Goal: Task Accomplishment & Management: Use online tool/utility

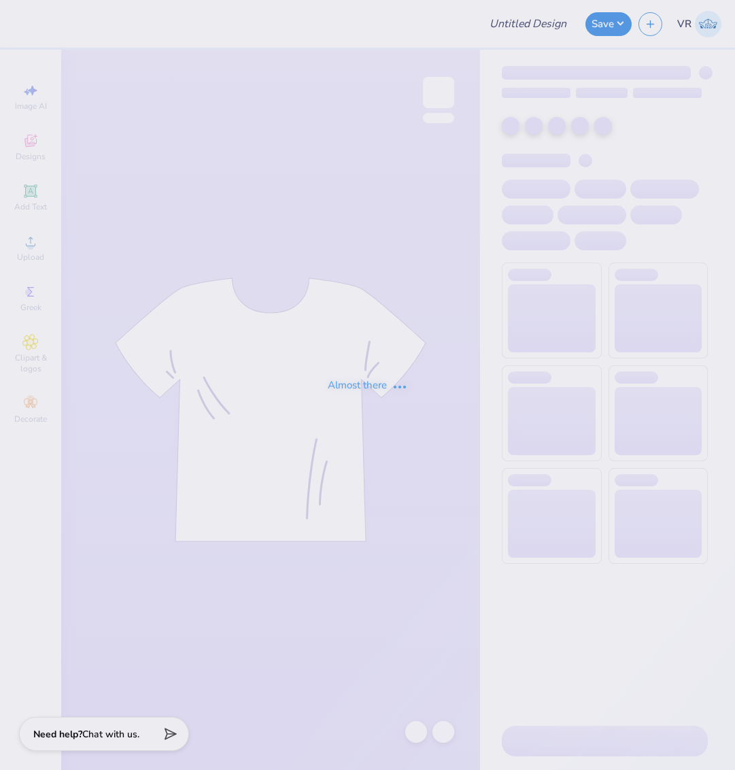
type input "[PERSON_NAME] : [US_STATE][GEOGRAPHIC_DATA]"
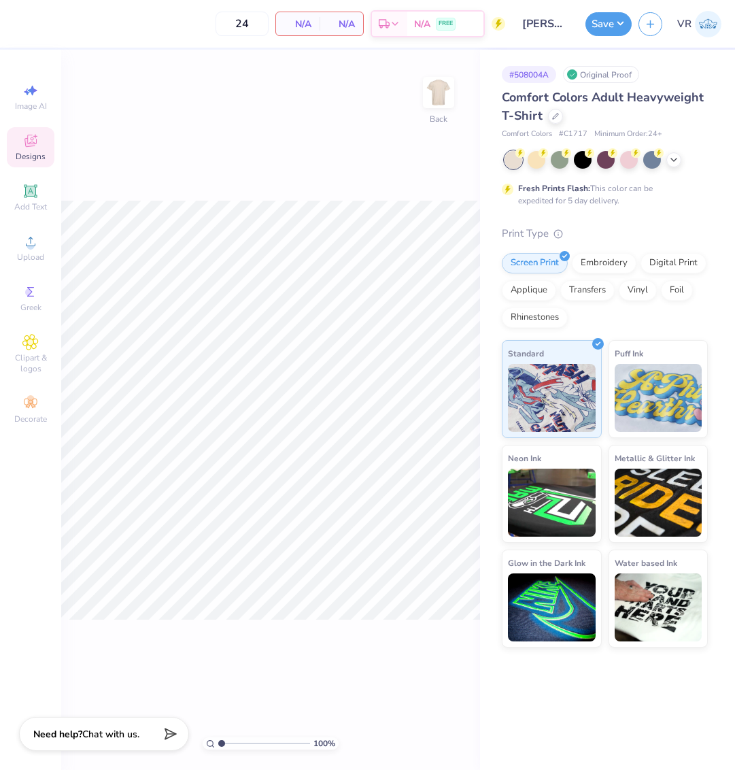
click at [31, 150] on div "Designs" at bounding box center [31, 147] width 48 height 40
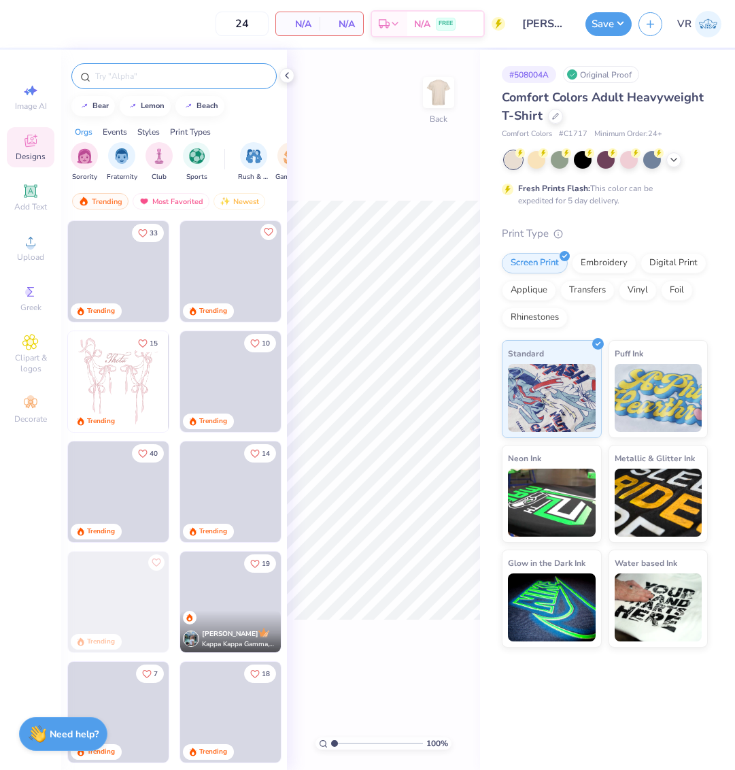
click at [146, 80] on input "text" at bounding box center [181, 76] width 174 height 14
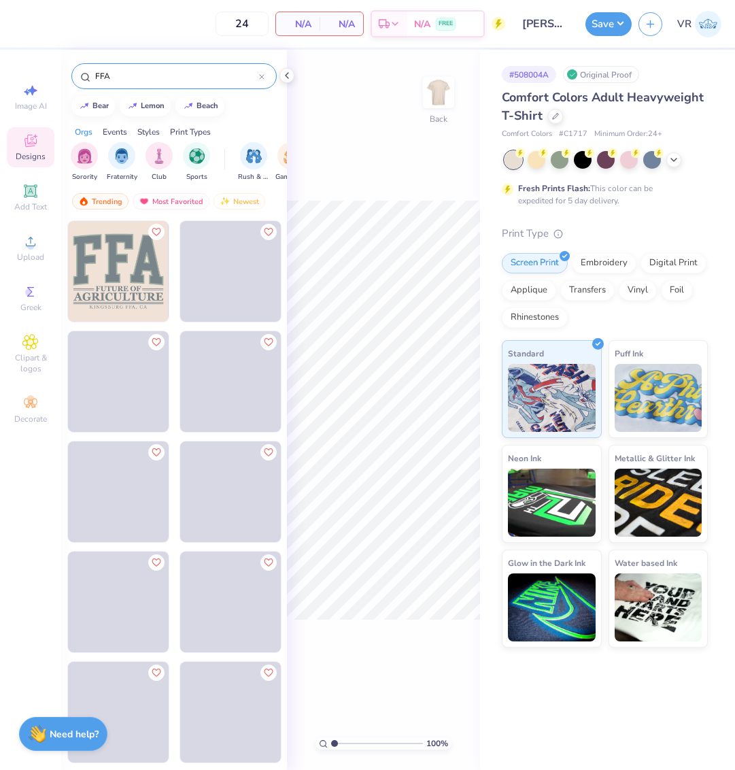
type input "FFA"
click at [123, 275] on img at bounding box center [118, 271] width 101 height 101
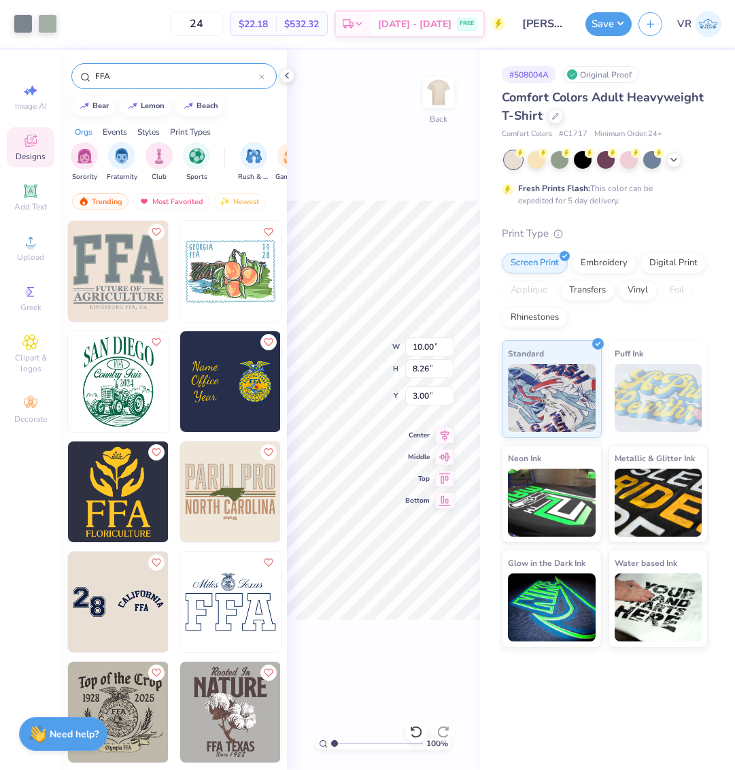
click at [278, 79] on div "FFA" at bounding box center [174, 73] width 226 height 46
click at [286, 78] on icon at bounding box center [287, 75] width 11 height 11
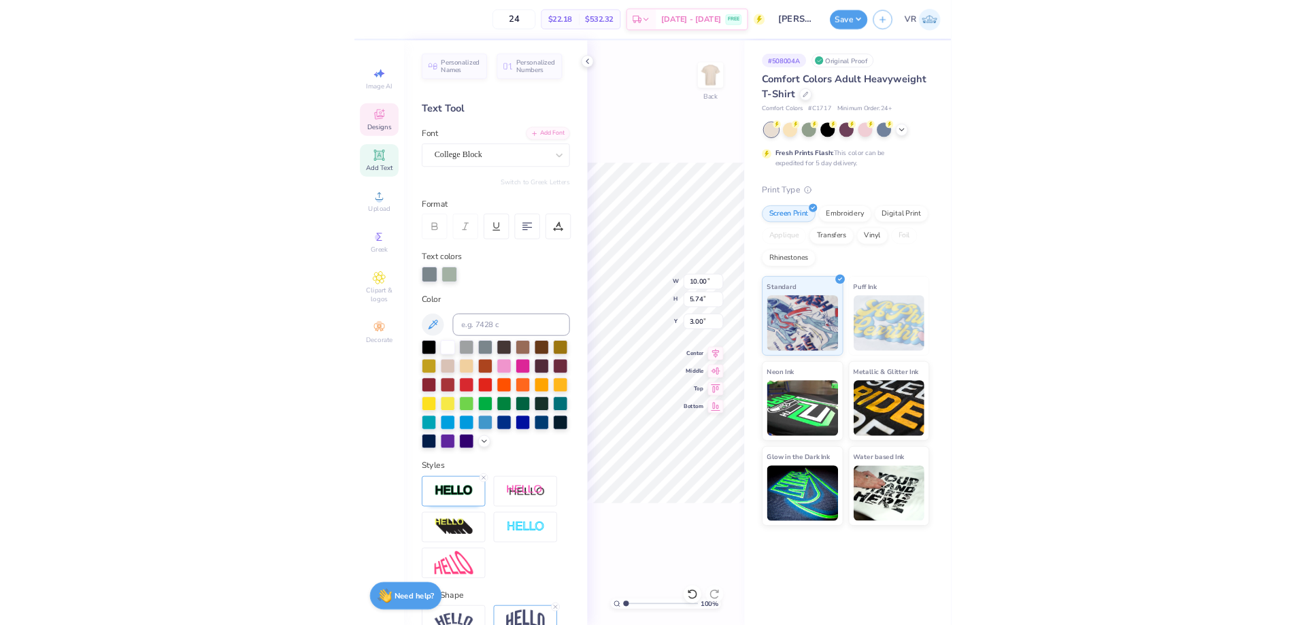
scroll to position [12, 1]
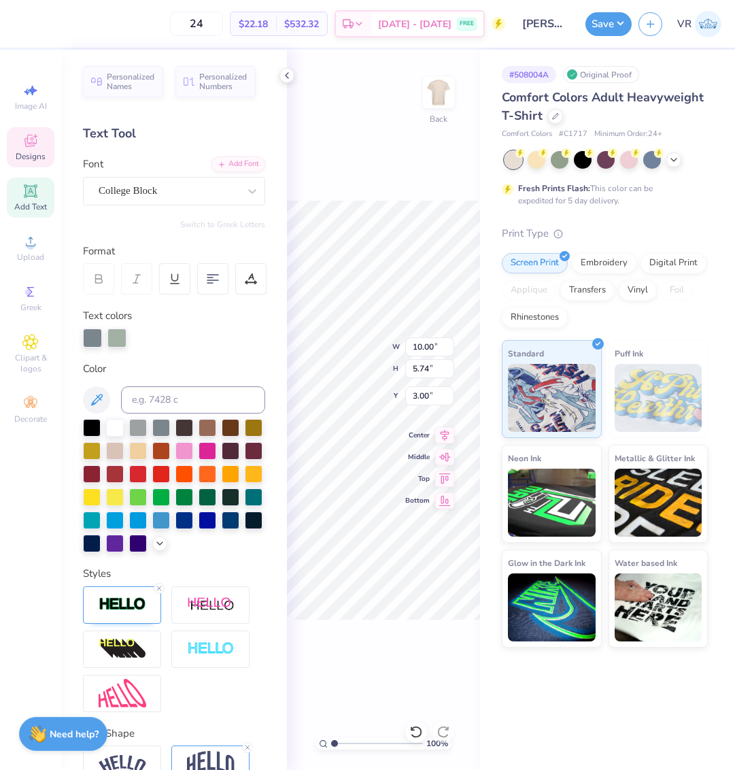
type textarea "apc"
click at [284, 73] on icon at bounding box center [287, 75] width 11 height 11
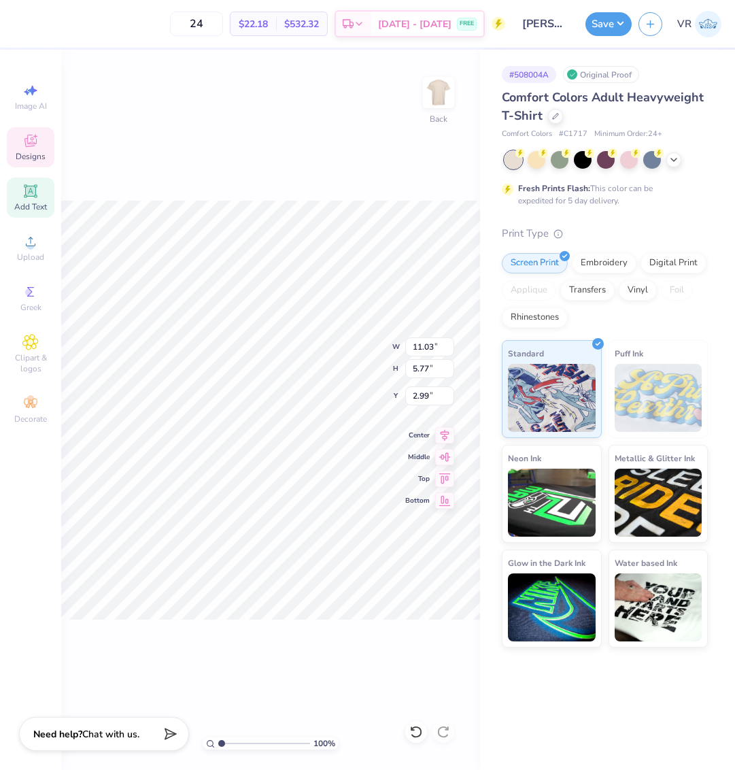
type input "11.03"
type input "5.77"
type input "2.99"
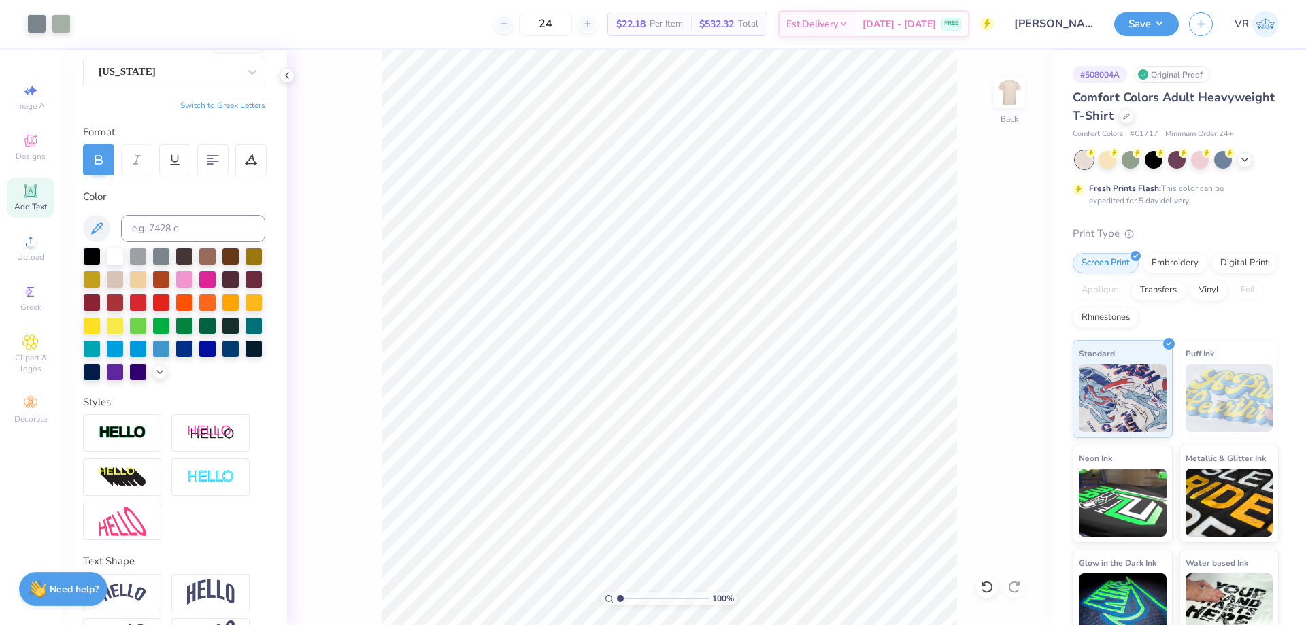
scroll to position [189, 0]
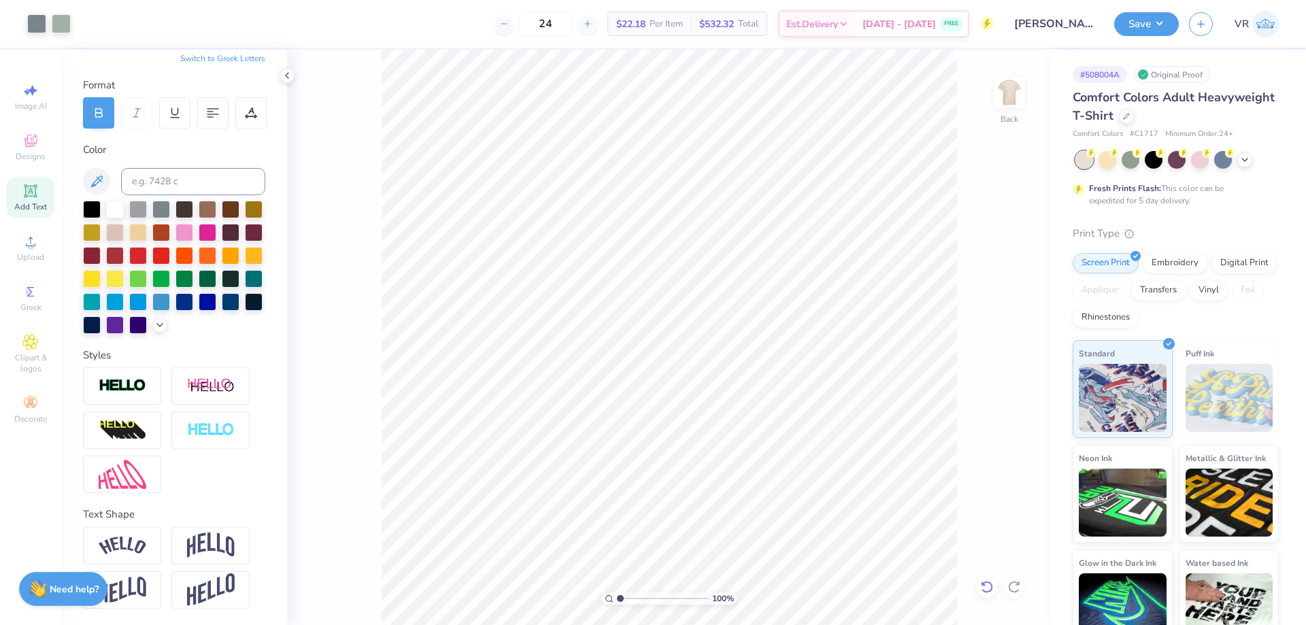
click at [735, 590] on icon at bounding box center [987, 587] width 14 height 14
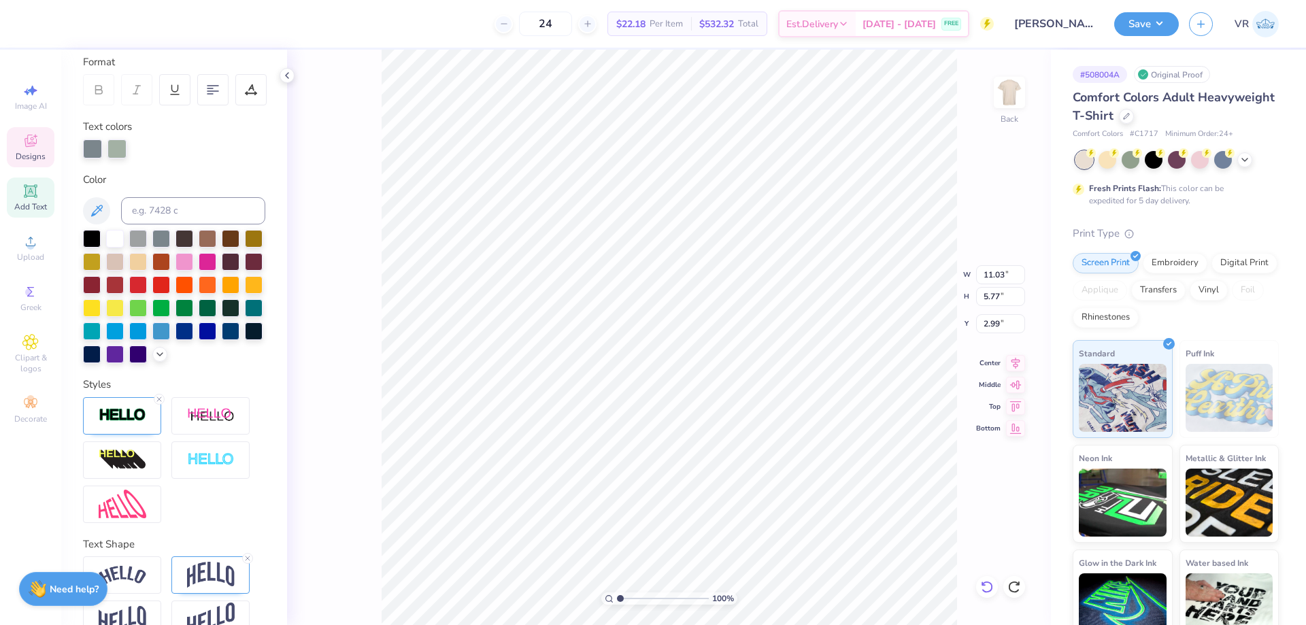
type input "5.00"
type input "0.59"
type input "8.71"
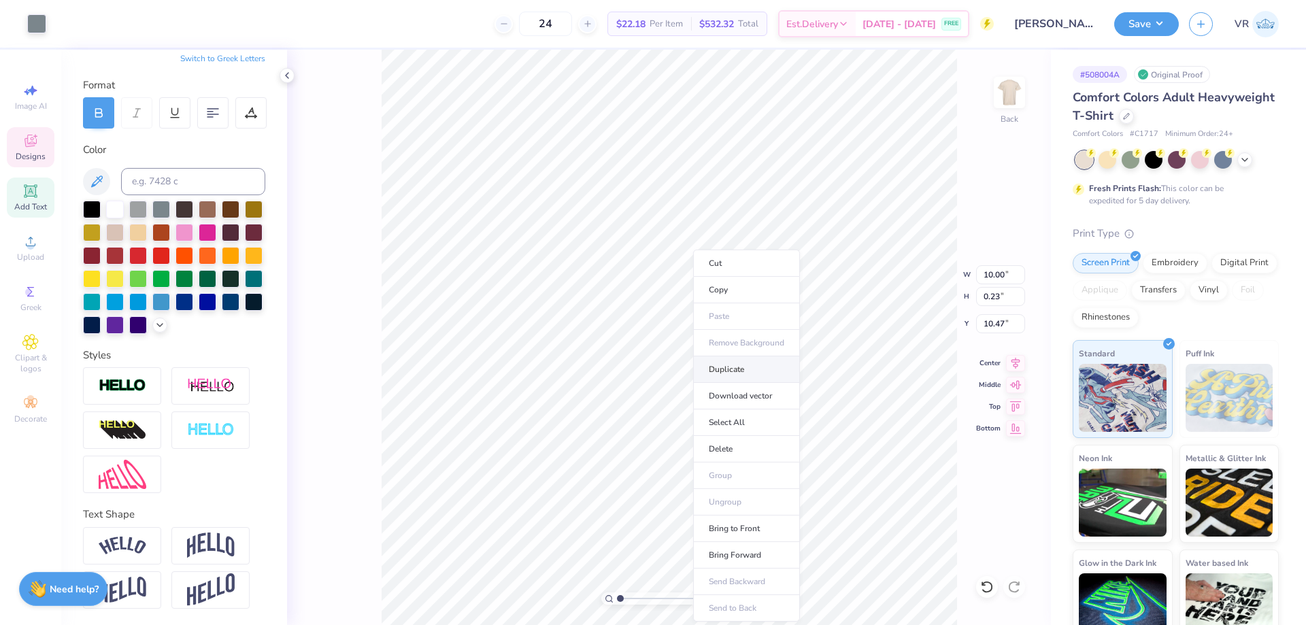
click at [728, 370] on li "Duplicate" at bounding box center [746, 369] width 107 height 27
type input "8.99"
type textarea "RHYTHM"
type input "7.58"
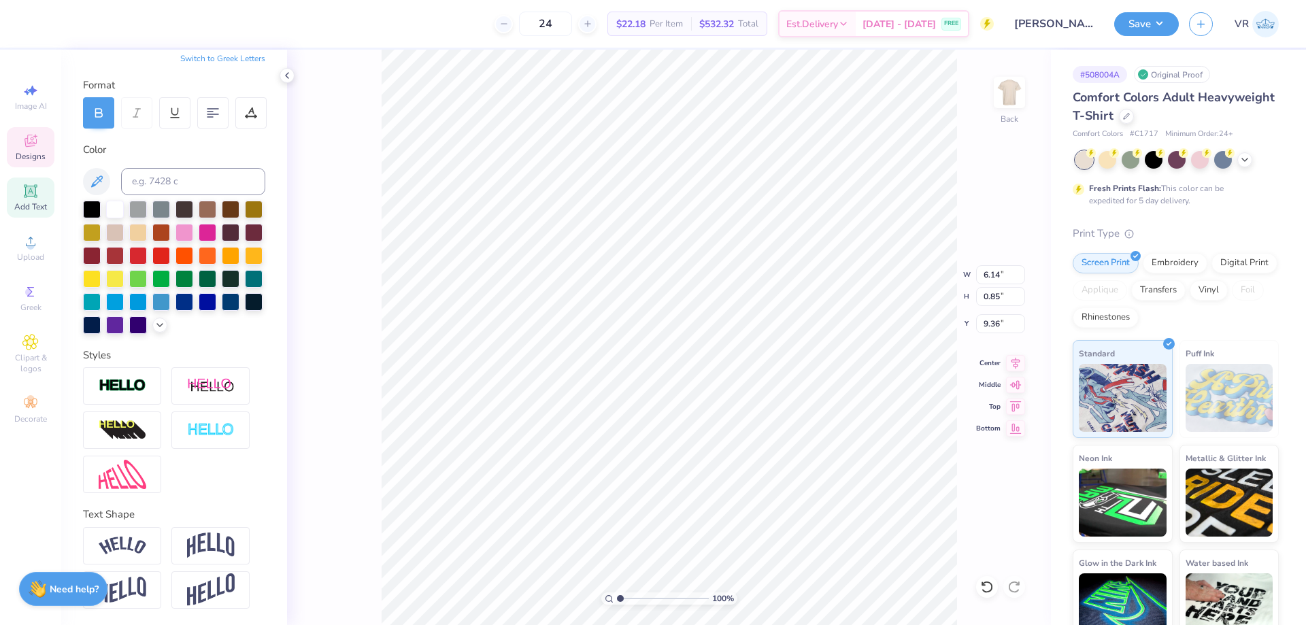
type input "1.05"
type input "9.21"
drag, startPoint x: 625, startPoint y: 596, endPoint x: 638, endPoint y: 593, distance: 13.2
type input "2.97"
click at [638, 593] on input "range" at bounding box center [663, 598] width 92 height 12
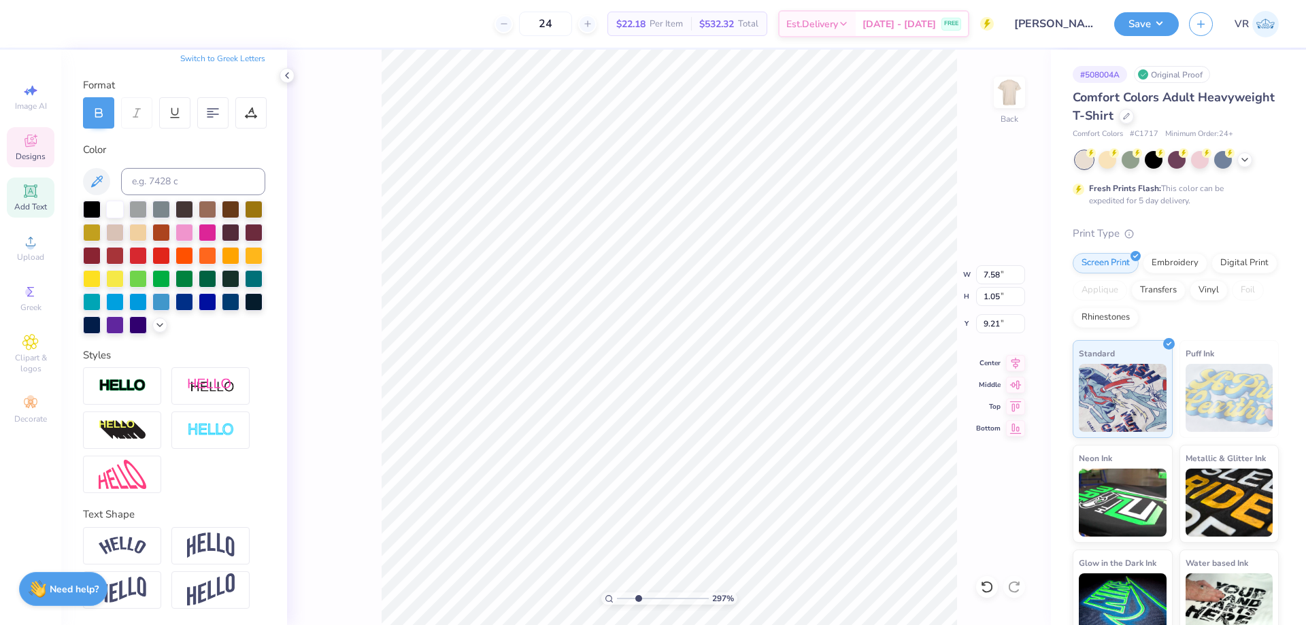
type input "9.28"
type input "9.31"
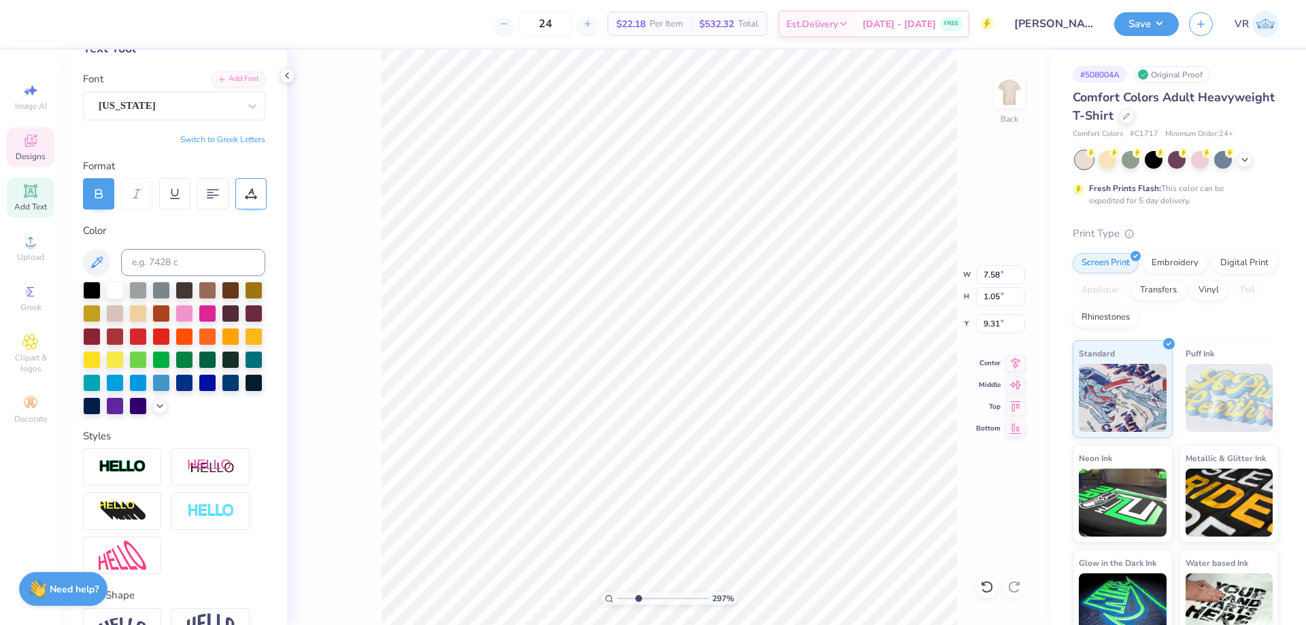
scroll to position [75, 0]
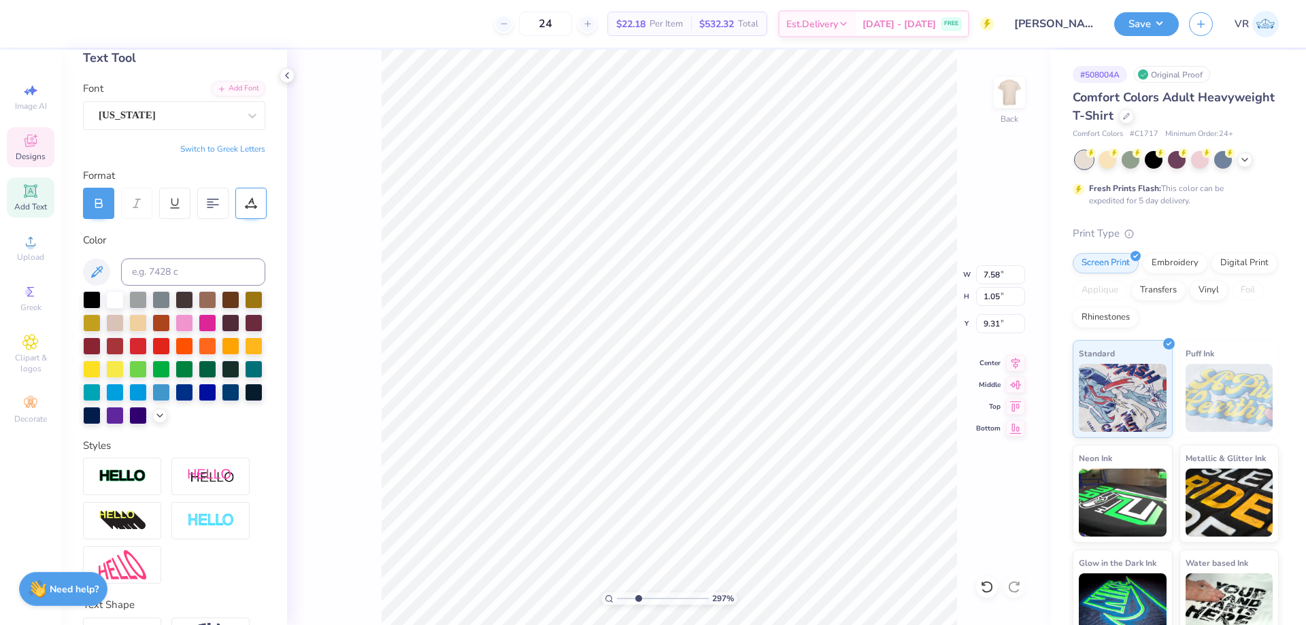
click at [250, 205] on icon at bounding box center [251, 203] width 12 height 12
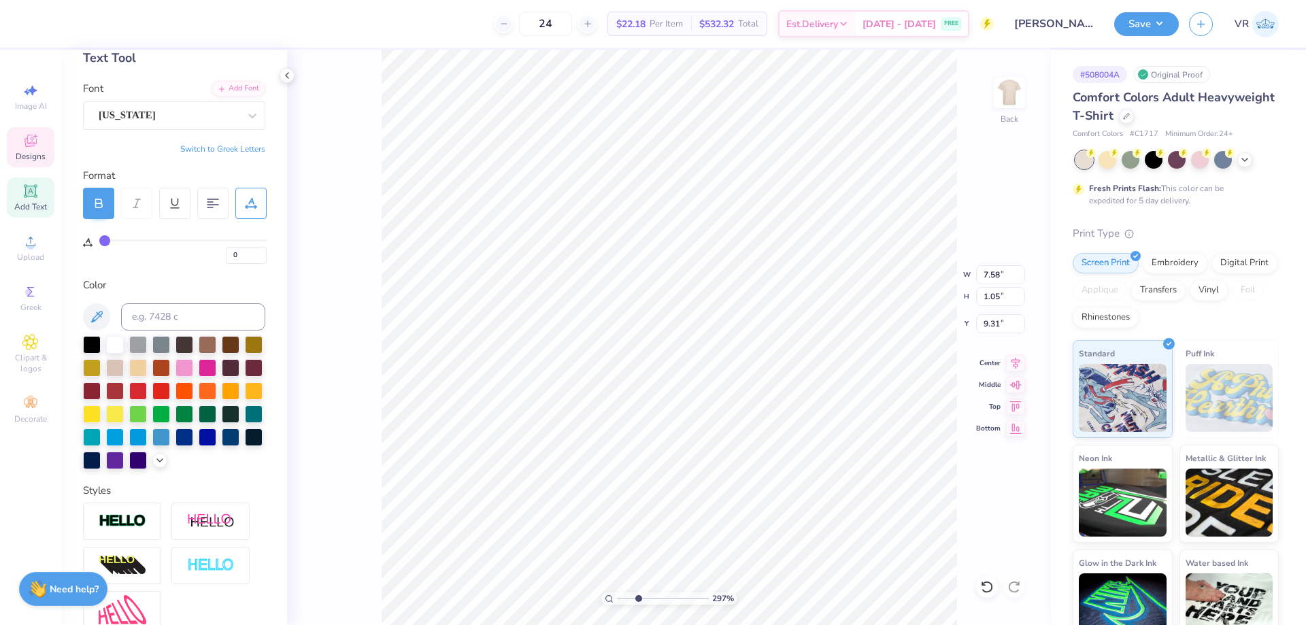
type input "1"
type input "2"
type input "3"
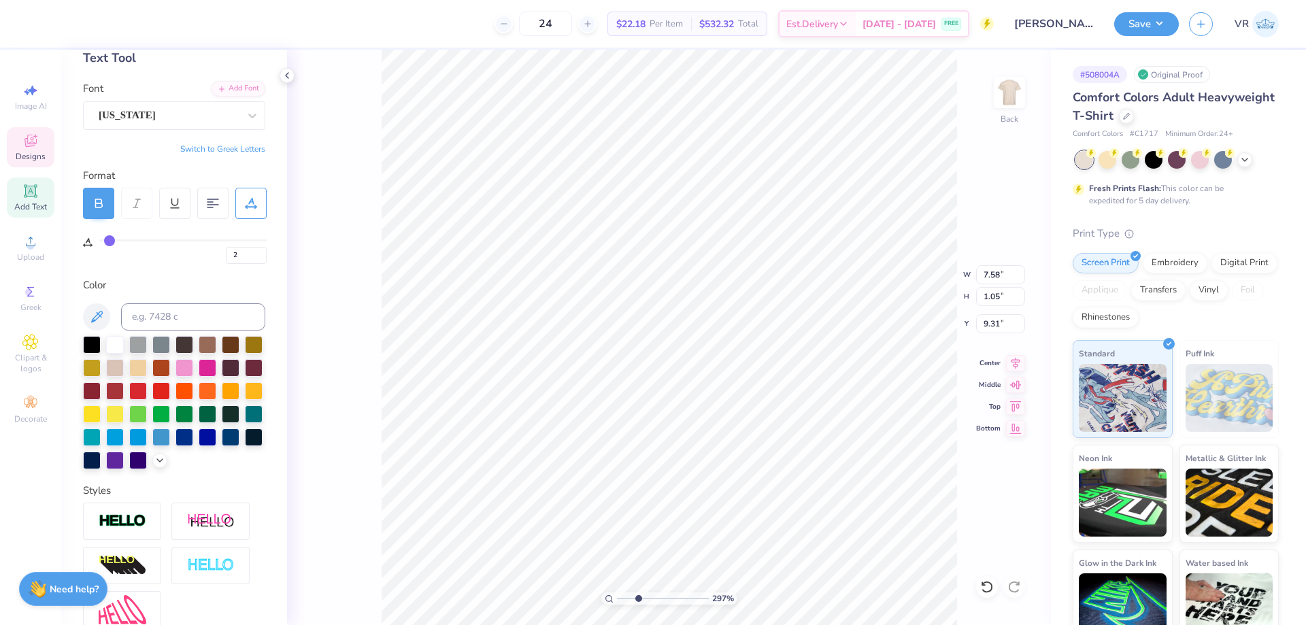
type input "3"
type input "4"
click at [111, 239] on input "range" at bounding box center [182, 240] width 167 height 2
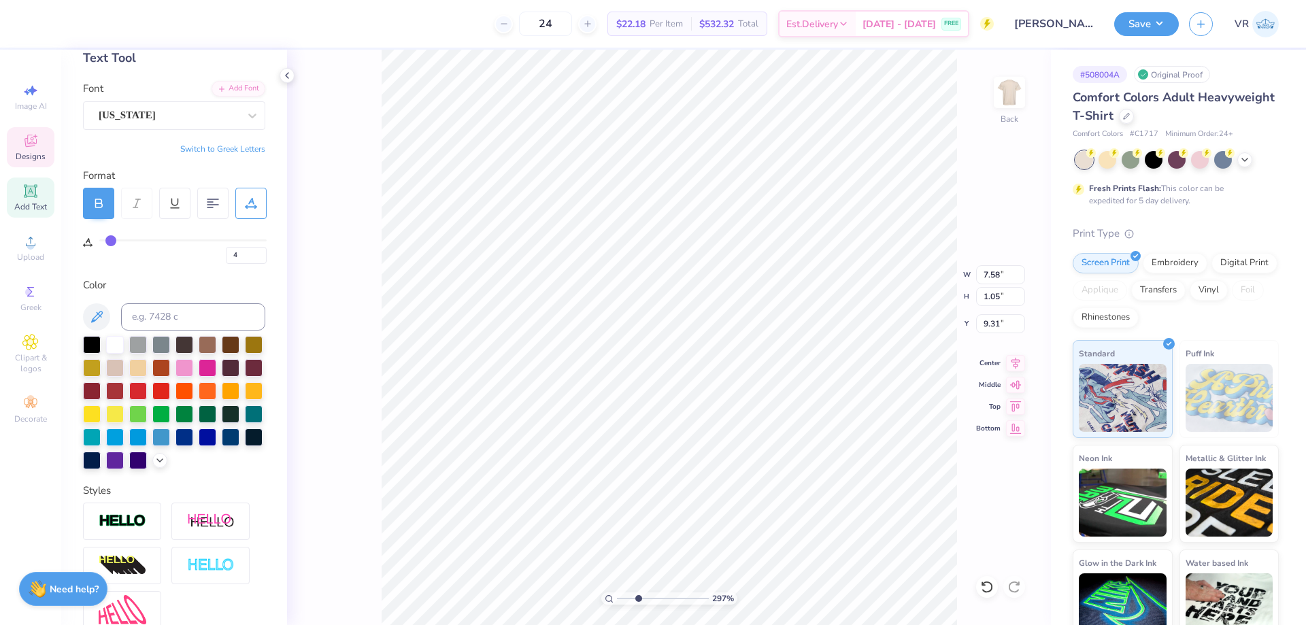
type input "7.88"
type input "6"
type input "7"
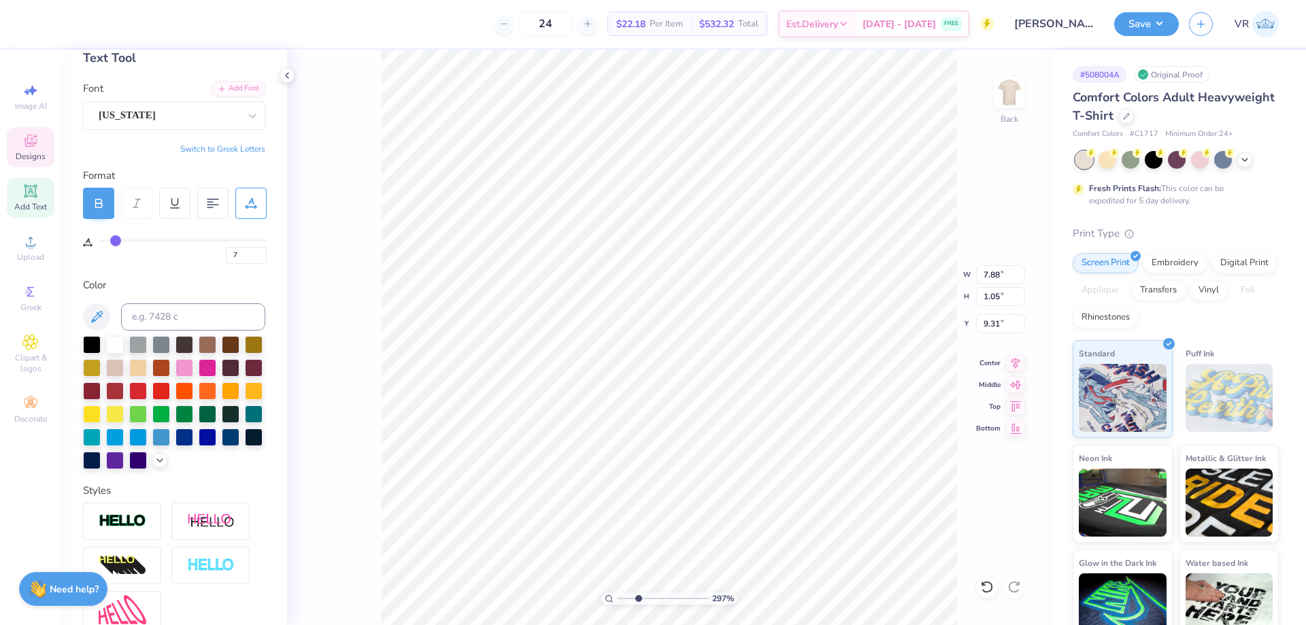
type input "8"
type input "9"
type input "10"
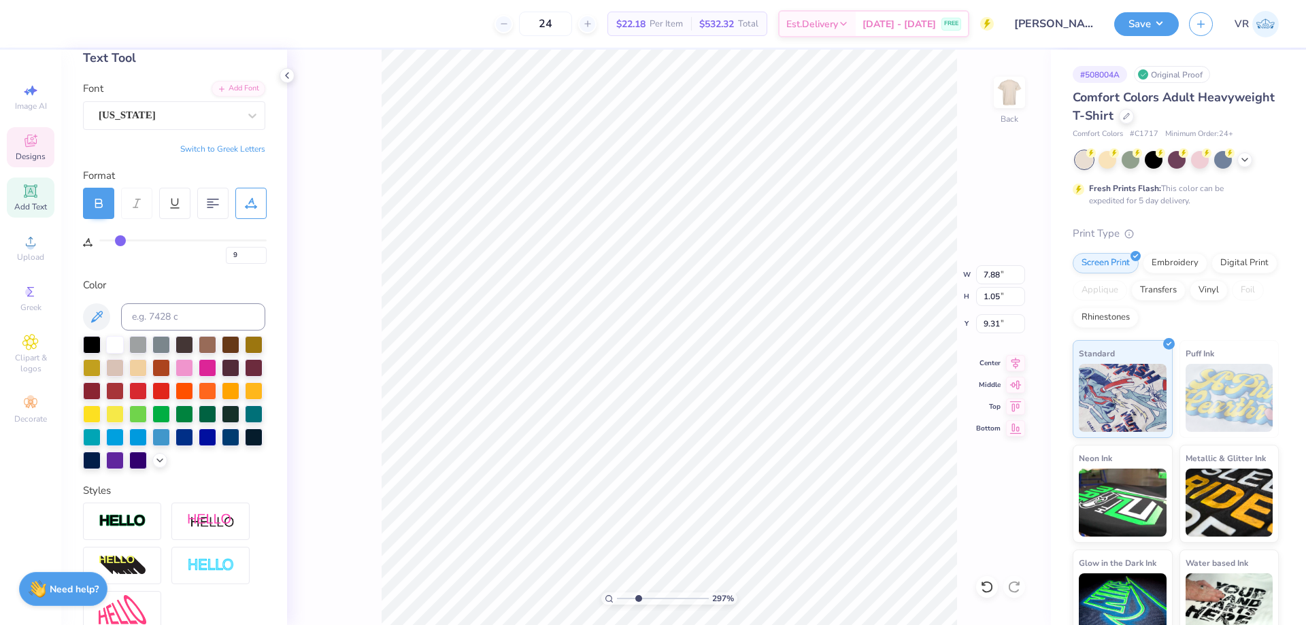
type input "10"
type input "11"
type input "12"
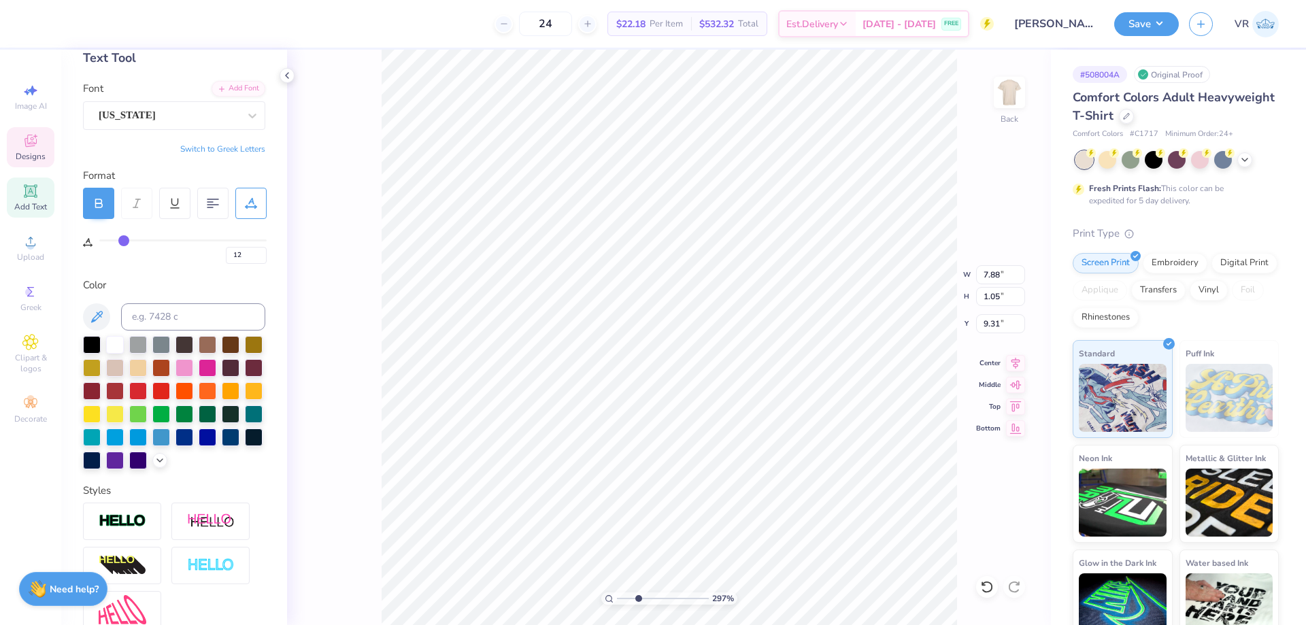
type input "13"
drag, startPoint x: 113, startPoint y: 238, endPoint x: 125, endPoint y: 239, distance: 12.3
type input "13"
click at [125, 239] on input "range" at bounding box center [182, 240] width 167 height 2
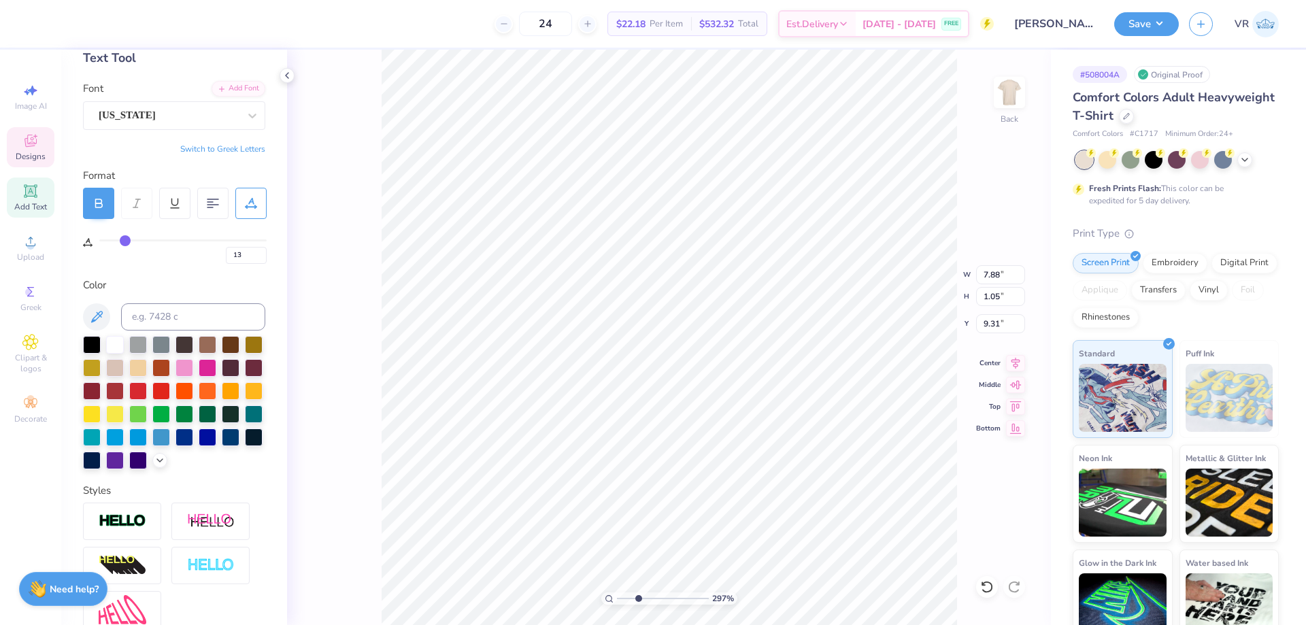
type input "8.56"
type input "14"
type input "15"
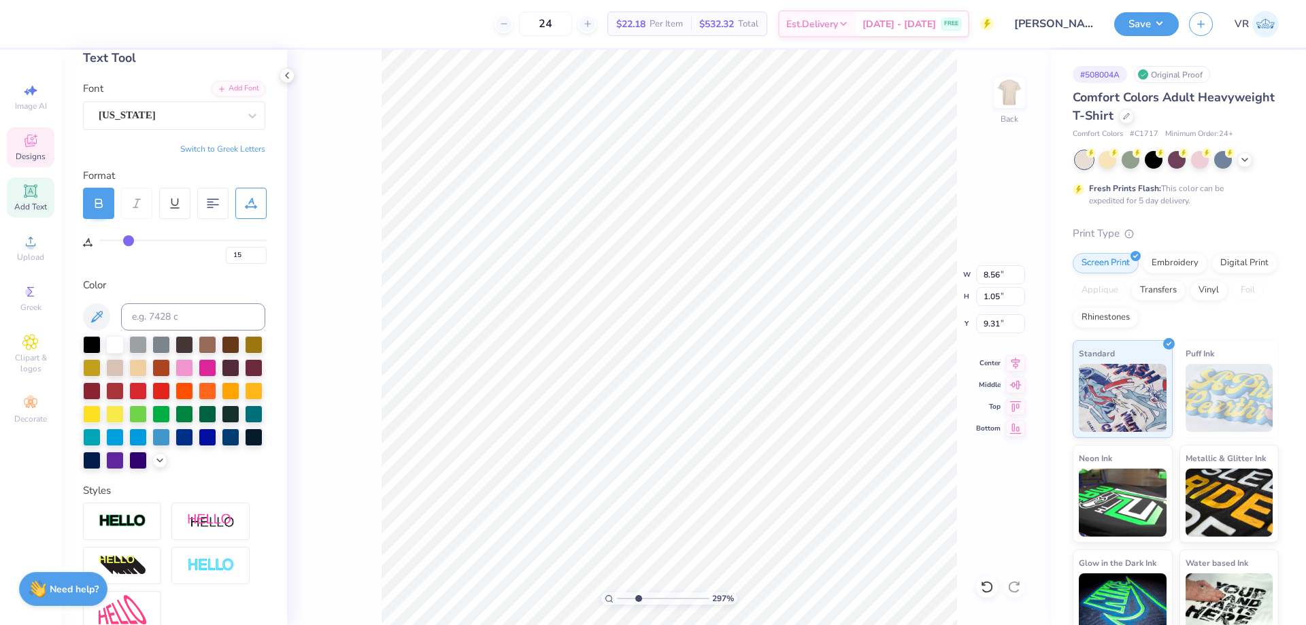
type input "16"
type input "17"
drag, startPoint x: 124, startPoint y: 239, endPoint x: 132, endPoint y: 239, distance: 7.5
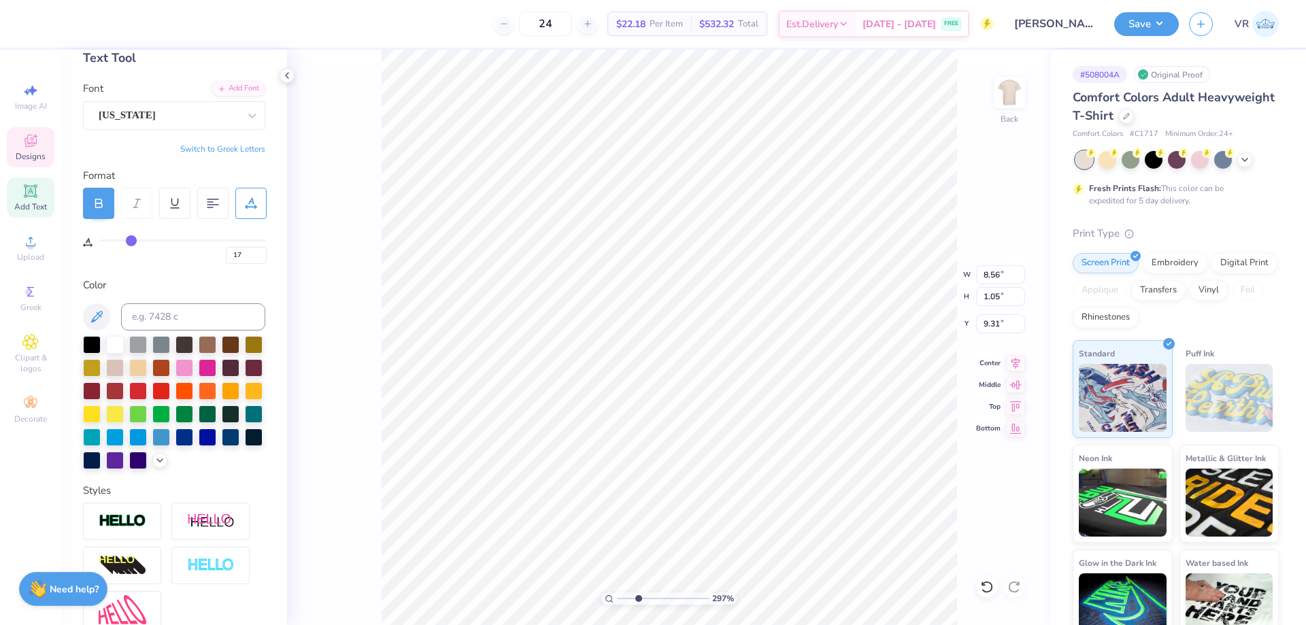
type input "17"
click at [132, 239] on input "range" at bounding box center [182, 240] width 167 height 2
type input "8.87"
type input "18"
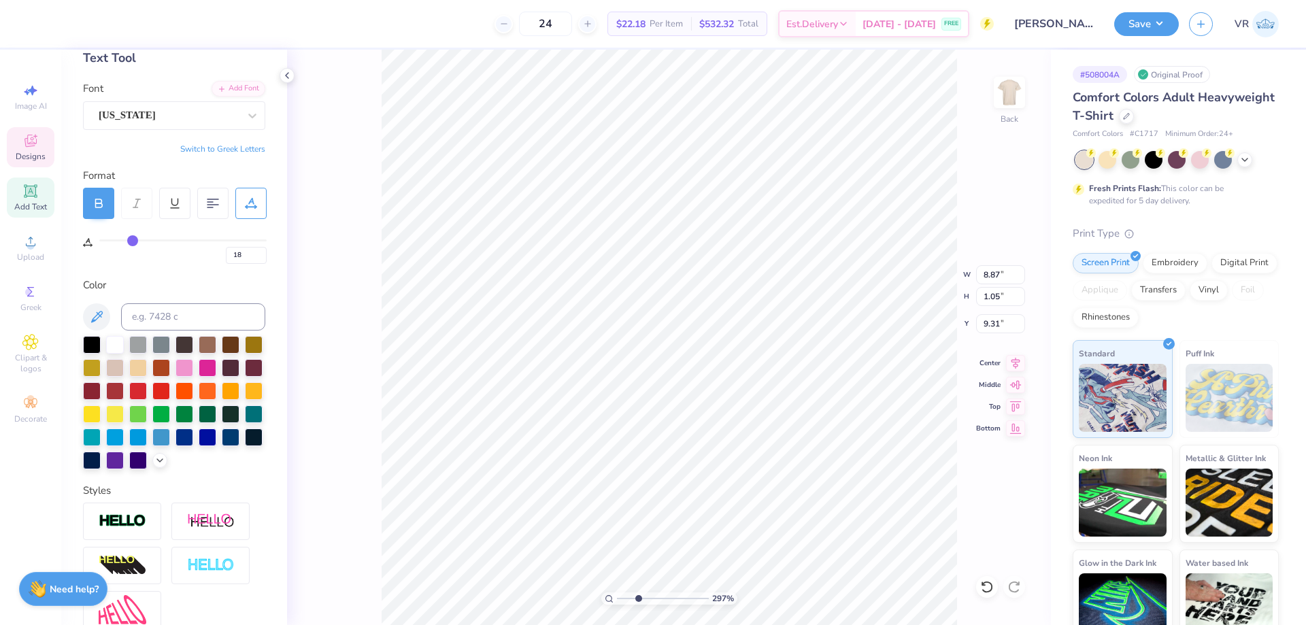
type input "19"
type input "20"
drag, startPoint x: 131, startPoint y: 243, endPoint x: 140, endPoint y: 244, distance: 8.9
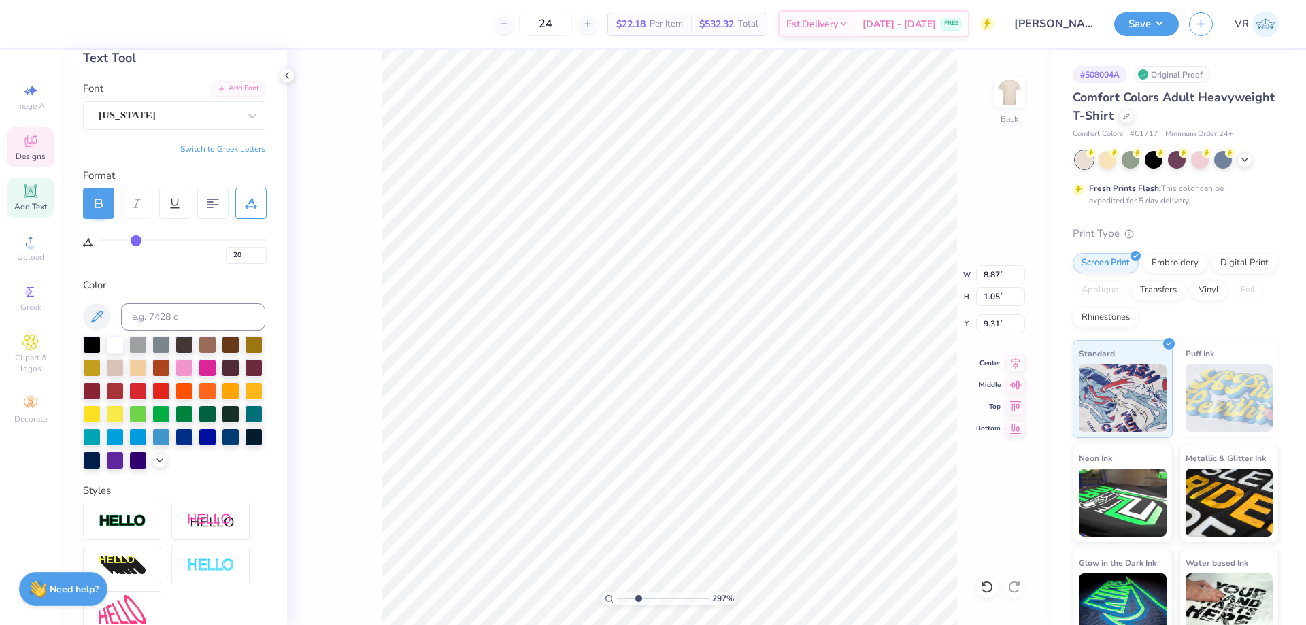
type input "20"
click at [137, 241] on input "range" at bounding box center [182, 240] width 167 height 2
type input "9.09"
type input "9.33"
click at [287, 73] on icon at bounding box center [287, 75] width 11 height 11
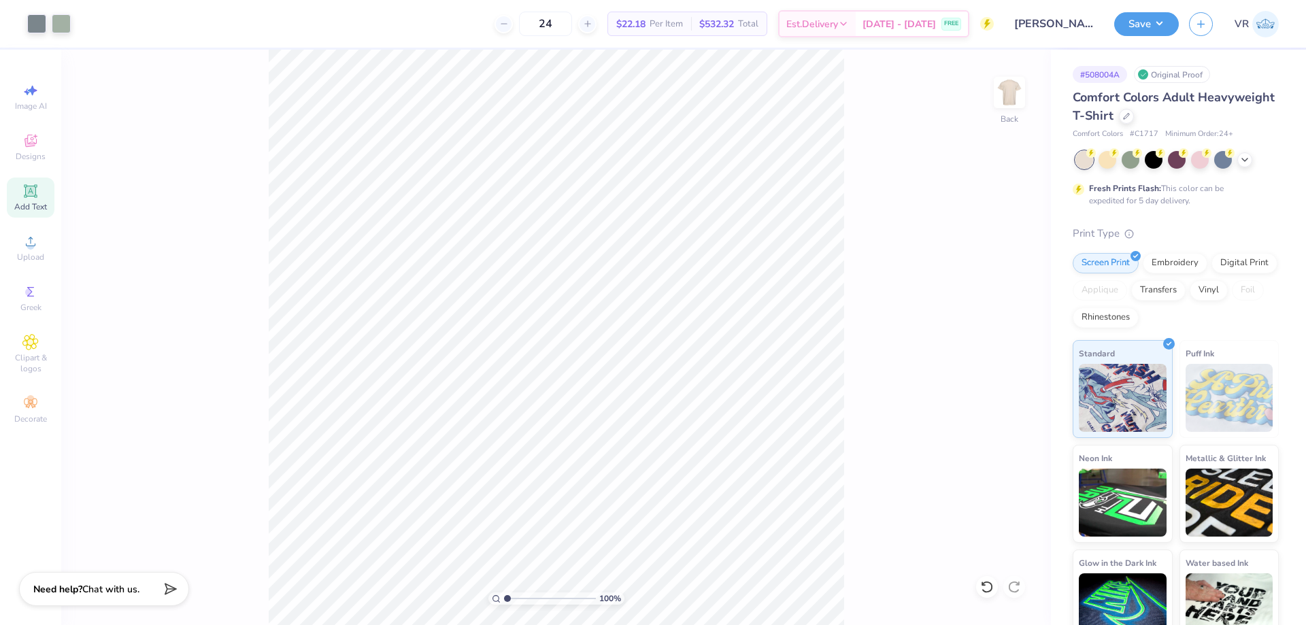
drag, startPoint x: 522, startPoint y: 598, endPoint x: 491, endPoint y: 598, distance: 30.6
type input "1"
click at [504, 598] on input "range" at bounding box center [550, 598] width 92 height 12
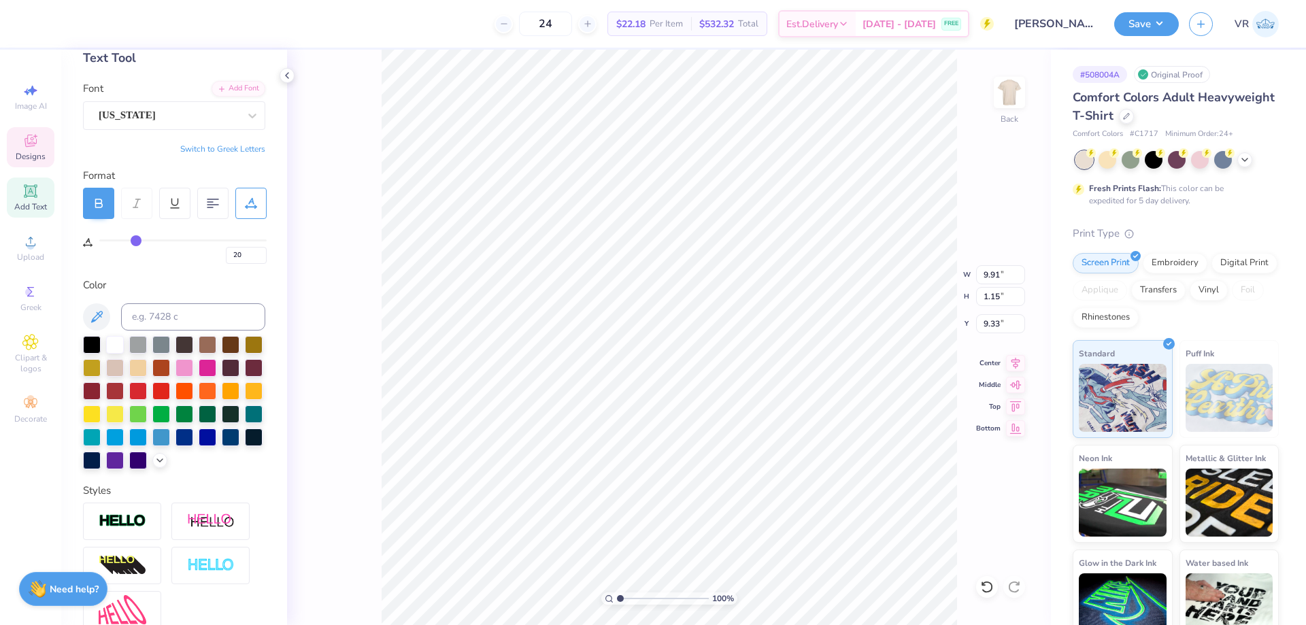
type input "9.91"
type input "1.15"
drag, startPoint x: 626, startPoint y: 598, endPoint x: 634, endPoint y: 594, distance: 8.2
type input "2.38"
click at [632, 596] on input "range" at bounding box center [663, 598] width 92 height 12
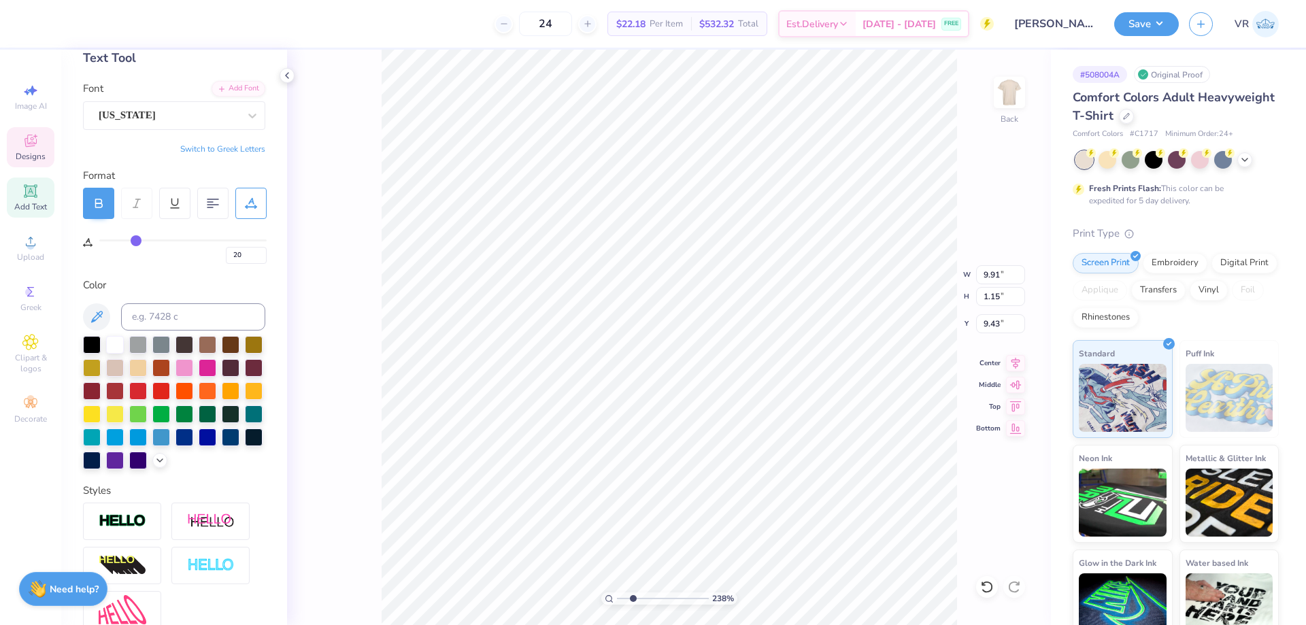
type input "9.36"
type input "10.71"
type input "11"
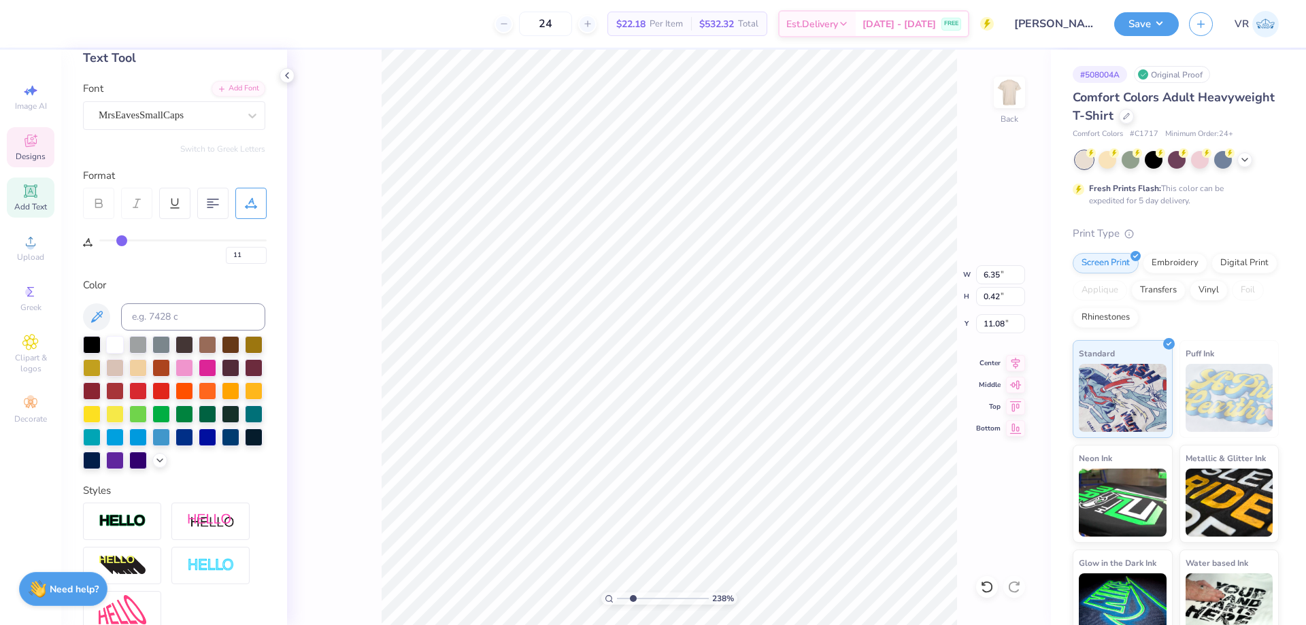
type textarea "f"
type textarea "FALL 2025"
type textarea "FALL"
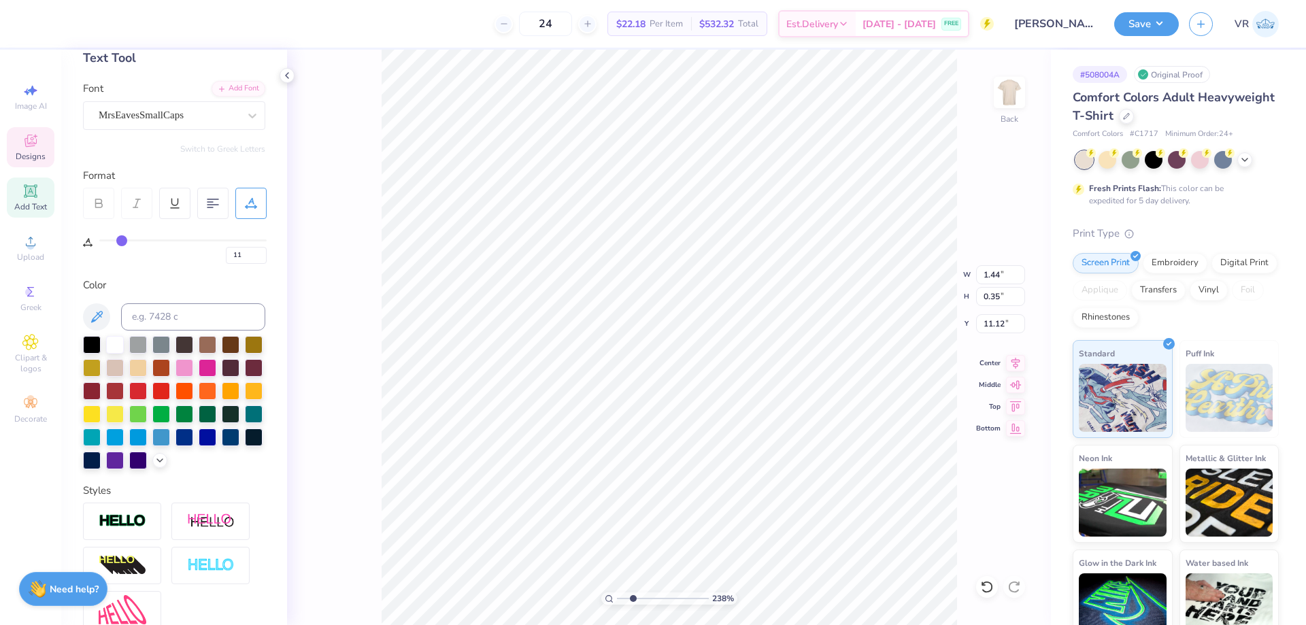
type input "1.44"
type input "0.35"
type input "11.12"
click at [190, 119] on div "MrsEavesSmallCaps" at bounding box center [168, 115] width 143 height 21
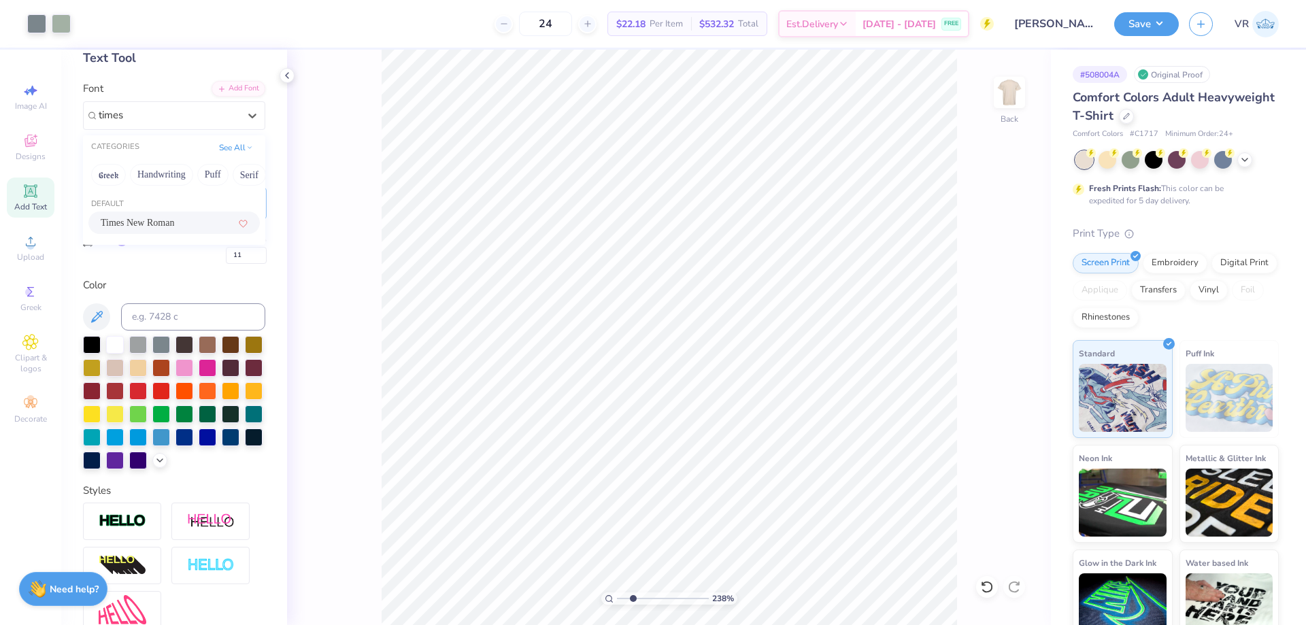
click at [148, 221] on span "Times New Roman" at bounding box center [137, 223] width 73 height 14
type input "times"
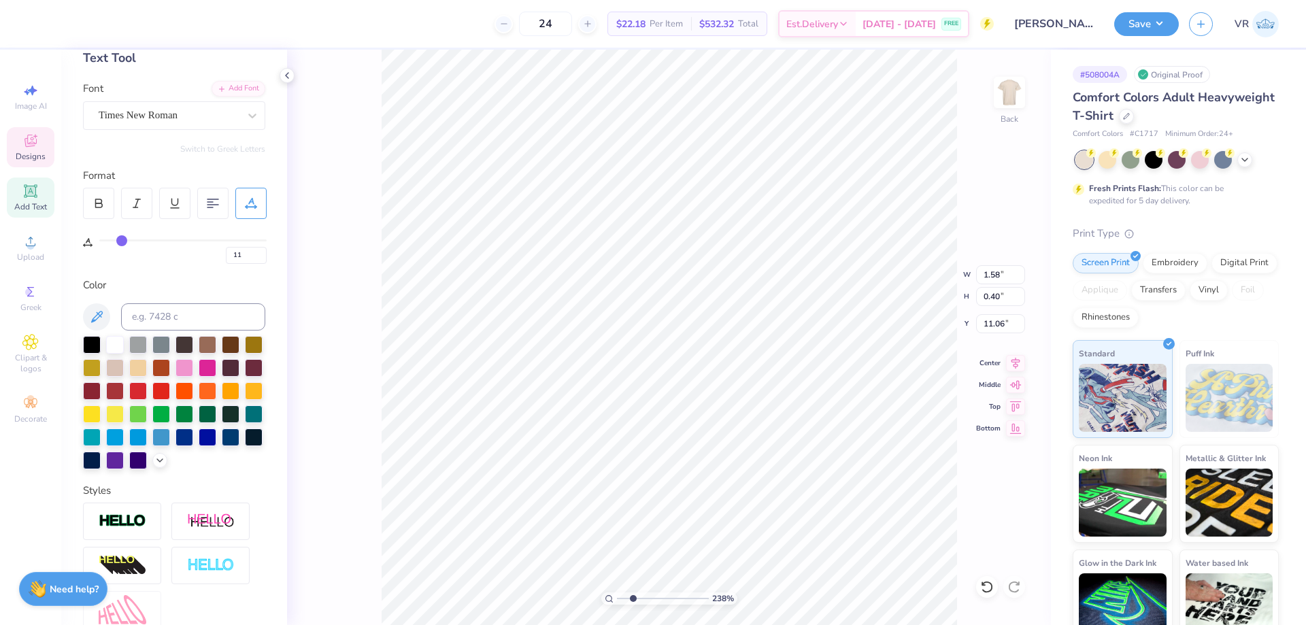
type textarea "FALL 2025"
type input "3.15"
drag, startPoint x: 622, startPoint y: 594, endPoint x: 615, endPoint y: 592, distance: 7.3
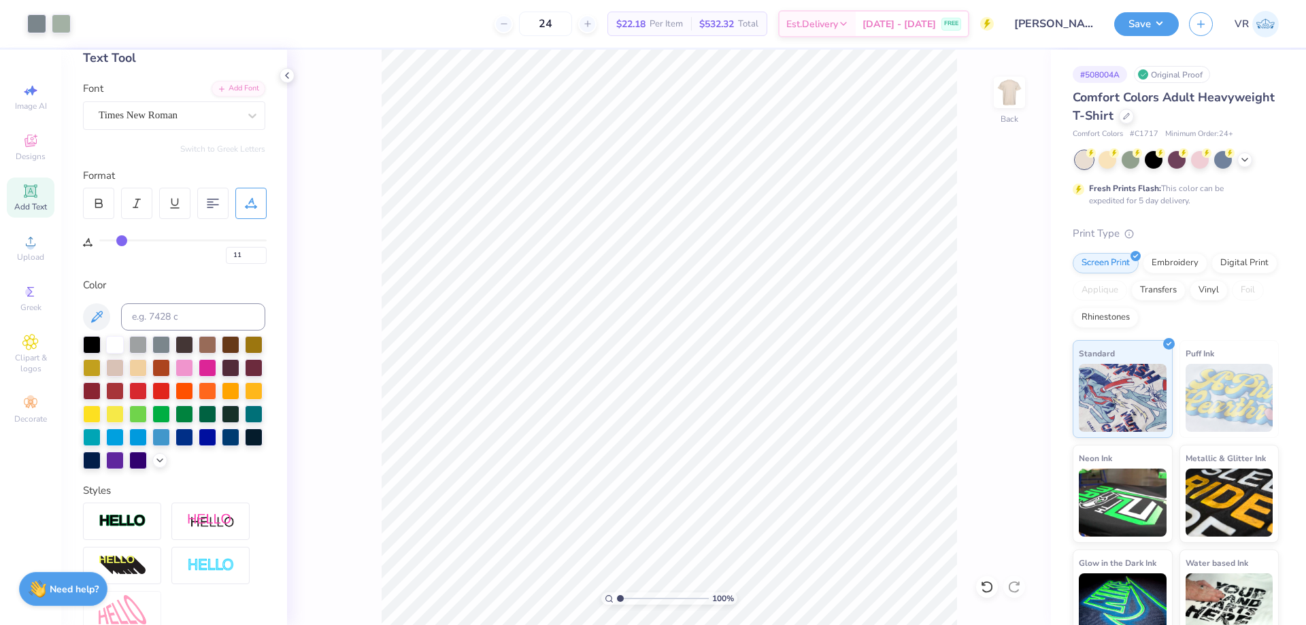
click at [617, 592] on input "range" at bounding box center [663, 598] width 92 height 12
drag, startPoint x: 621, startPoint y: 596, endPoint x: 636, endPoint y: 593, distance: 15.2
type input "2.75"
click at [636, 593] on input "range" at bounding box center [663, 598] width 92 height 12
click at [110, 201] on div at bounding box center [98, 203] width 31 height 31
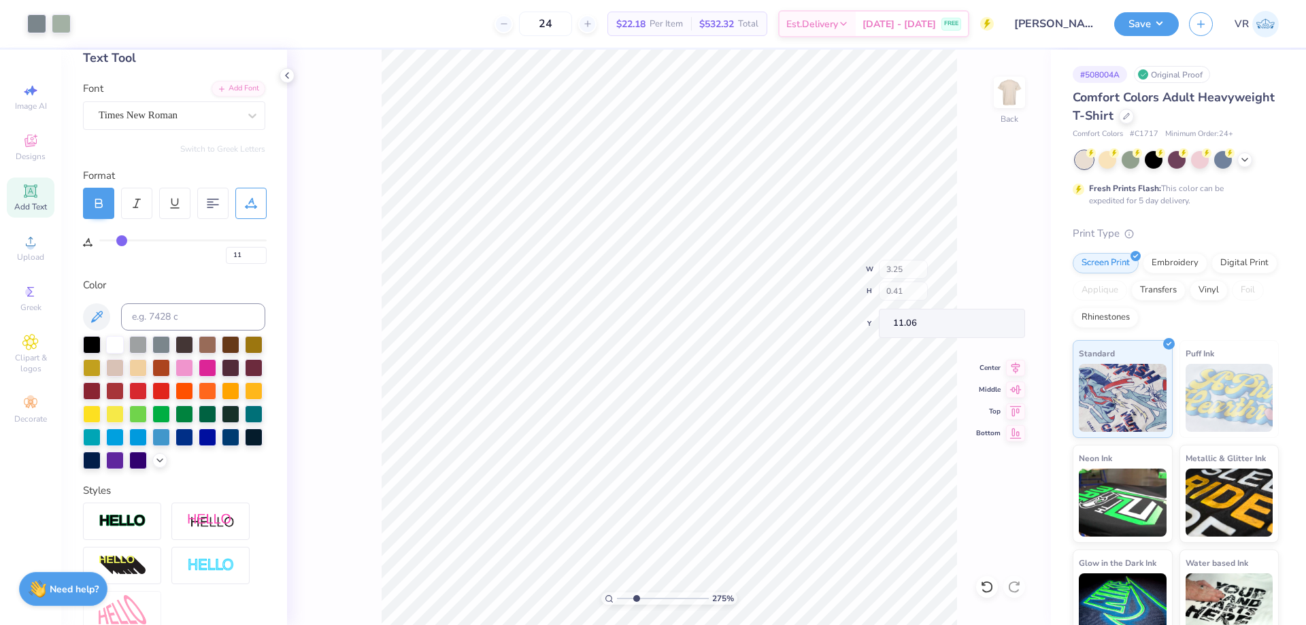
type input "3.25"
click at [97, 198] on icon at bounding box center [98, 203] width 12 height 12
type input "3.15"
type input "3.28"
type input "0.42"
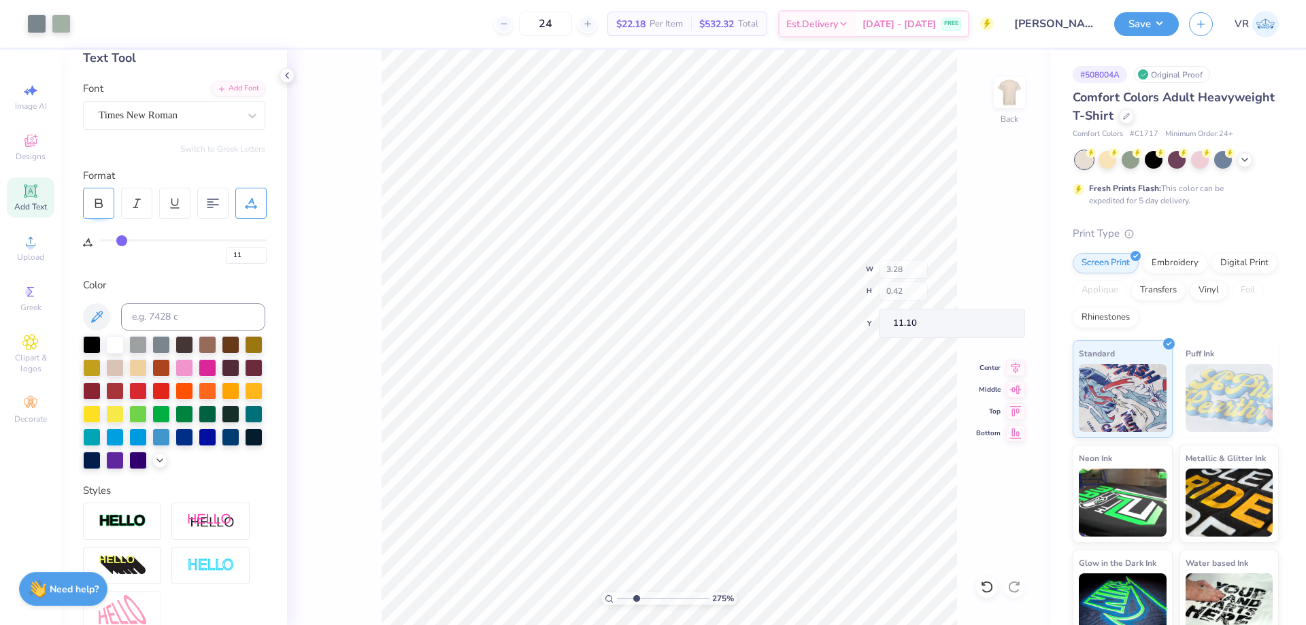
type input "11.10"
drag, startPoint x: 632, startPoint y: 600, endPoint x: 591, endPoint y: 596, distance: 41.6
type input "1"
click at [617, 596] on input "range" at bounding box center [663, 598] width 92 height 12
click at [56, 19] on div at bounding box center [61, 22] width 19 height 19
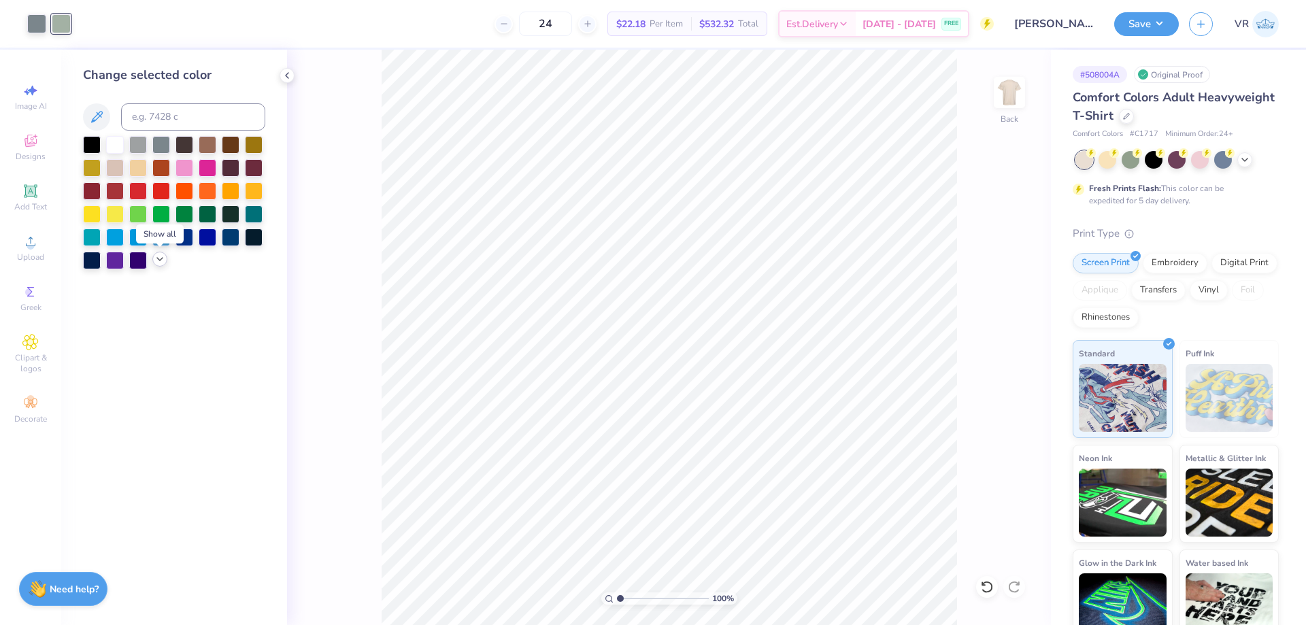
click at [157, 261] on icon at bounding box center [159, 259] width 11 height 11
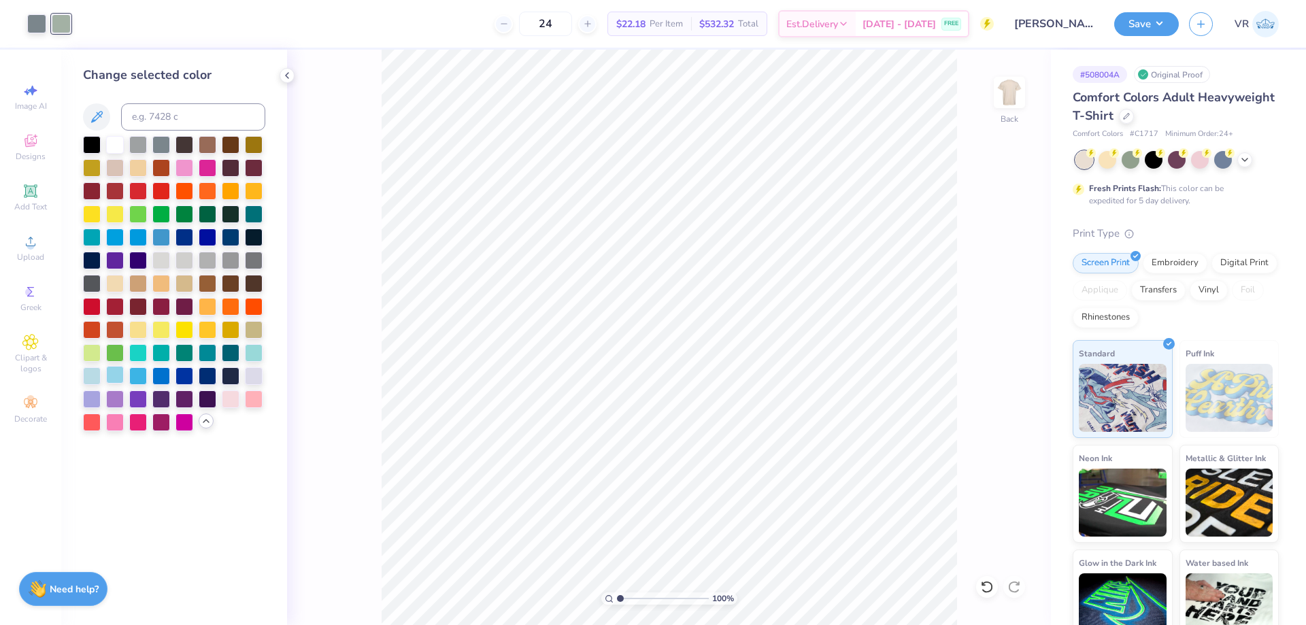
click at [108, 378] on div at bounding box center [115, 375] width 18 height 18
click at [116, 377] on div at bounding box center [115, 375] width 18 height 18
click at [33, 27] on div at bounding box center [36, 22] width 19 height 19
click at [136, 353] on div at bounding box center [138, 352] width 18 height 18
click at [167, 261] on div at bounding box center [161, 259] width 18 height 18
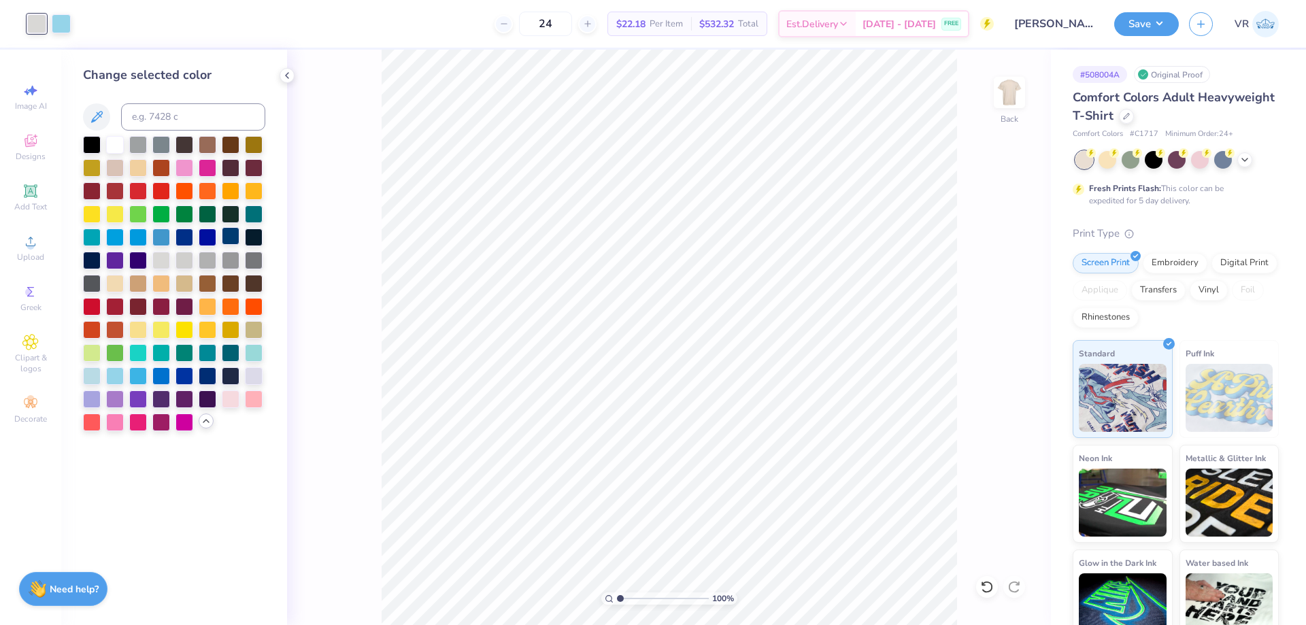
click at [227, 239] on div at bounding box center [231, 236] width 18 height 18
click at [95, 258] on div at bounding box center [92, 259] width 18 height 18
click at [250, 379] on div at bounding box center [254, 375] width 18 height 18
click at [205, 147] on div at bounding box center [208, 144] width 18 height 18
click at [109, 165] on div at bounding box center [115, 167] width 18 height 18
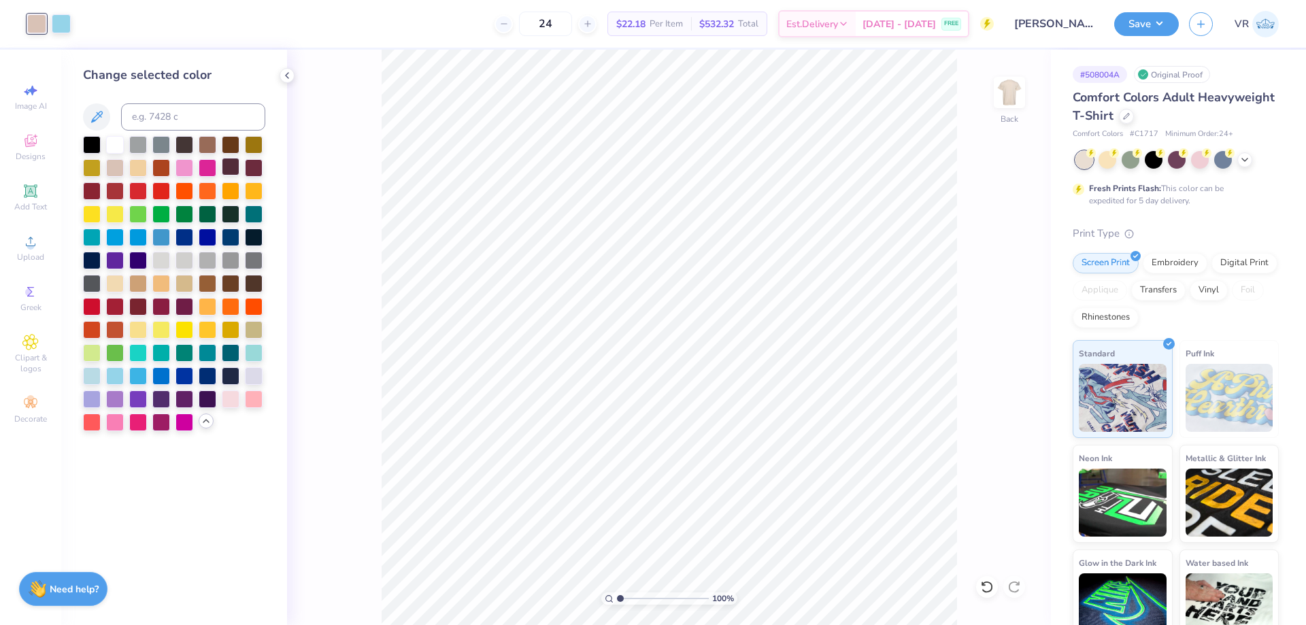
click at [226, 171] on div at bounding box center [231, 167] width 18 height 18
click at [94, 258] on div at bounding box center [92, 259] width 18 height 18
click at [226, 231] on div at bounding box center [231, 236] width 18 height 18
click at [56, 28] on div at bounding box center [61, 22] width 19 height 19
click at [116, 373] on div at bounding box center [115, 375] width 18 height 18
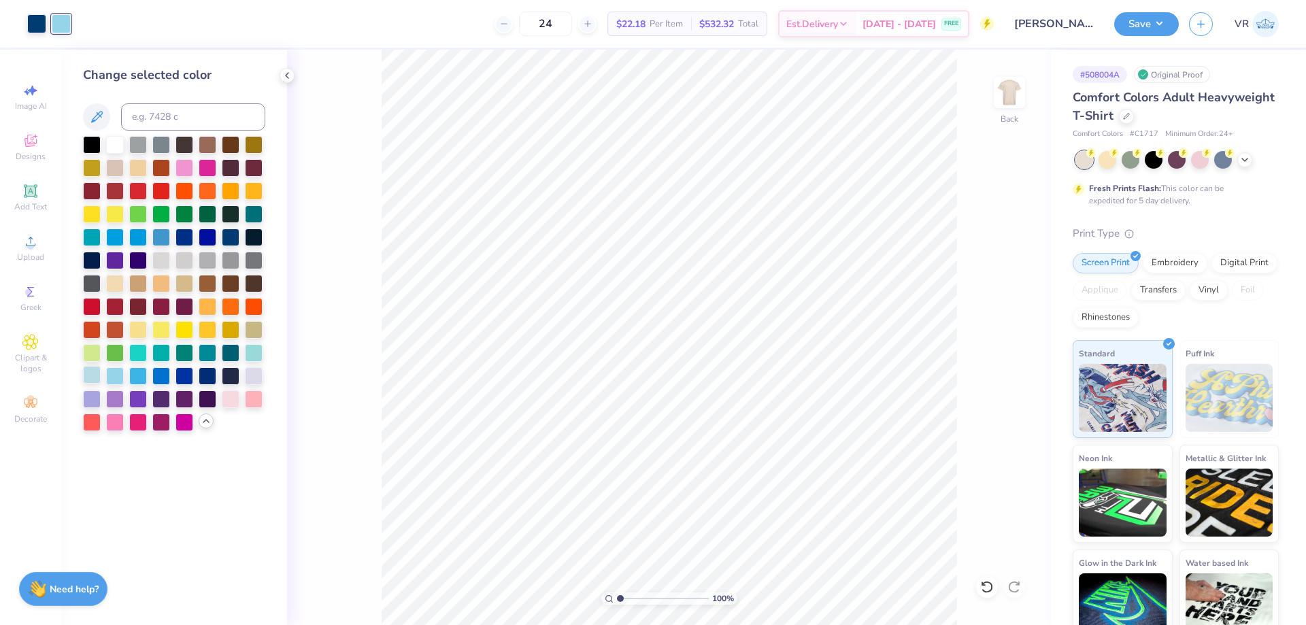
click at [96, 371] on div at bounding box center [92, 375] width 18 height 18
click at [108, 373] on div at bounding box center [115, 375] width 18 height 18
click at [250, 359] on div at bounding box center [254, 352] width 18 height 18
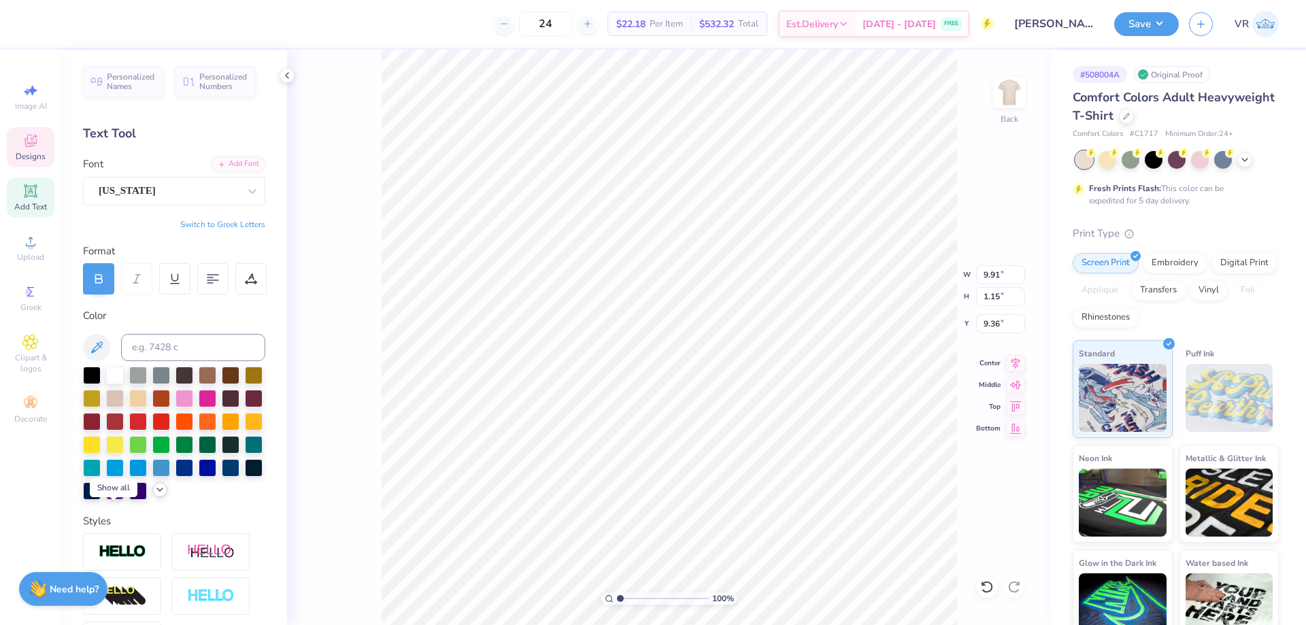
click at [154, 495] on icon at bounding box center [159, 489] width 11 height 11
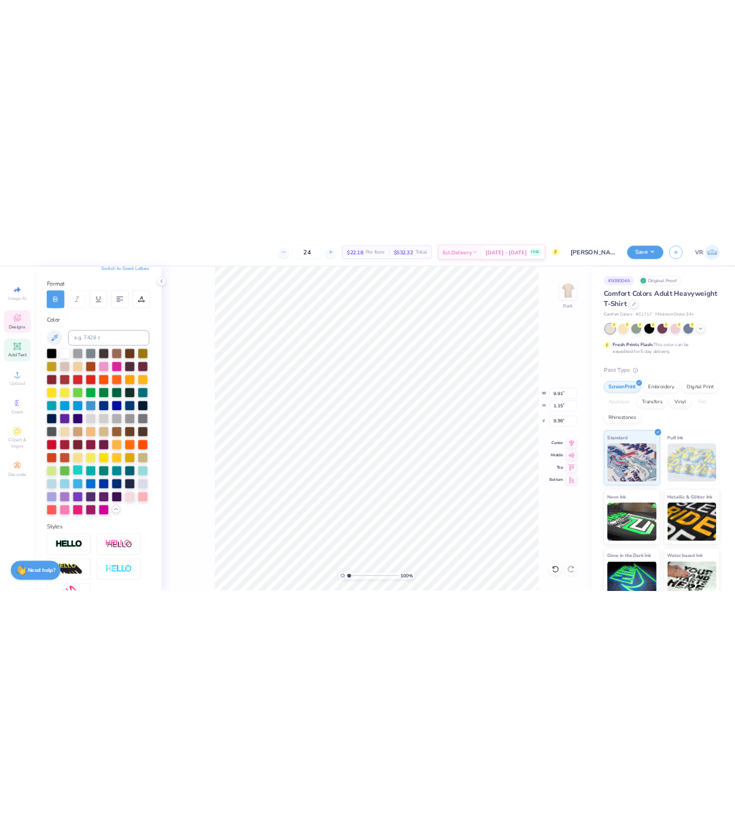
scroll to position [182, 0]
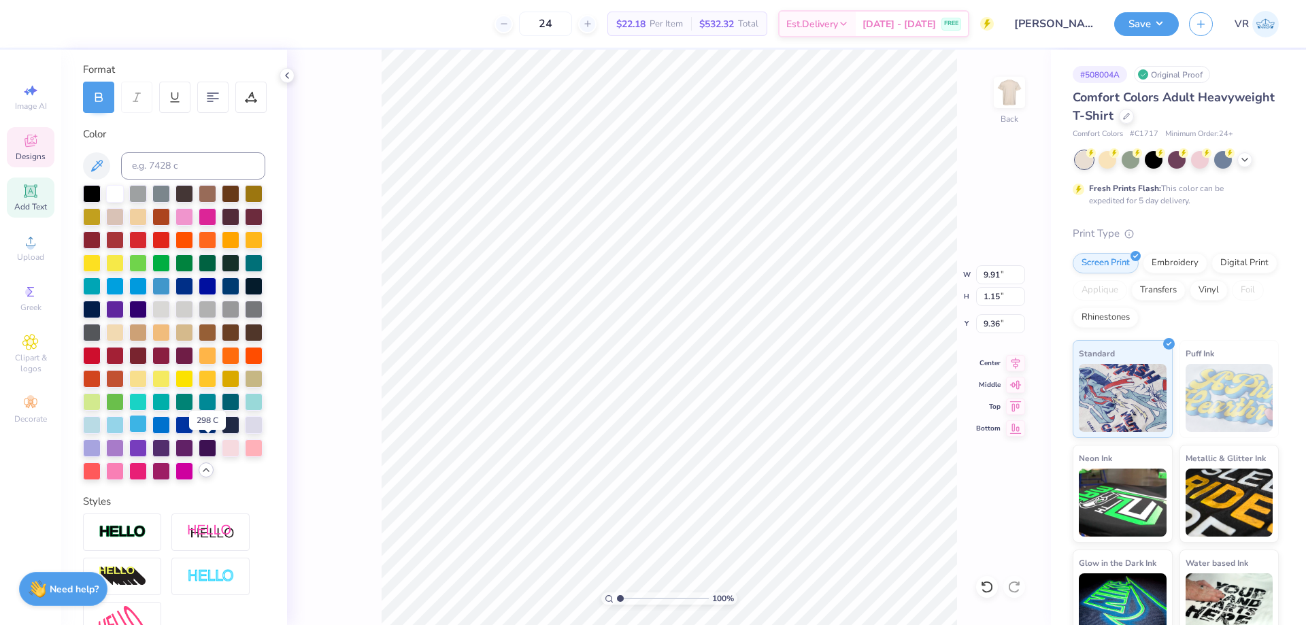
click at [147, 433] on div at bounding box center [138, 424] width 18 height 18
click at [124, 433] on div at bounding box center [115, 424] width 18 height 18
click at [147, 409] on div at bounding box center [138, 401] width 18 height 18
click at [245, 409] on div at bounding box center [254, 401] width 18 height 18
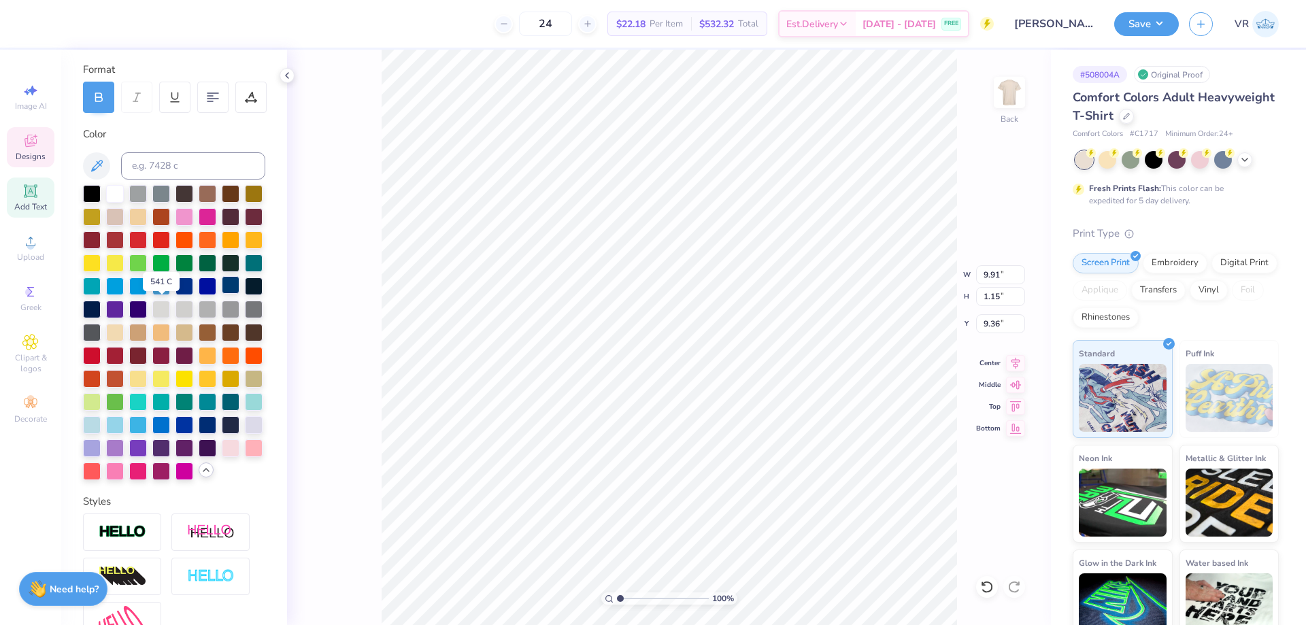
click at [222, 294] on div at bounding box center [231, 285] width 18 height 18
click at [282, 72] on icon at bounding box center [287, 75] width 11 height 11
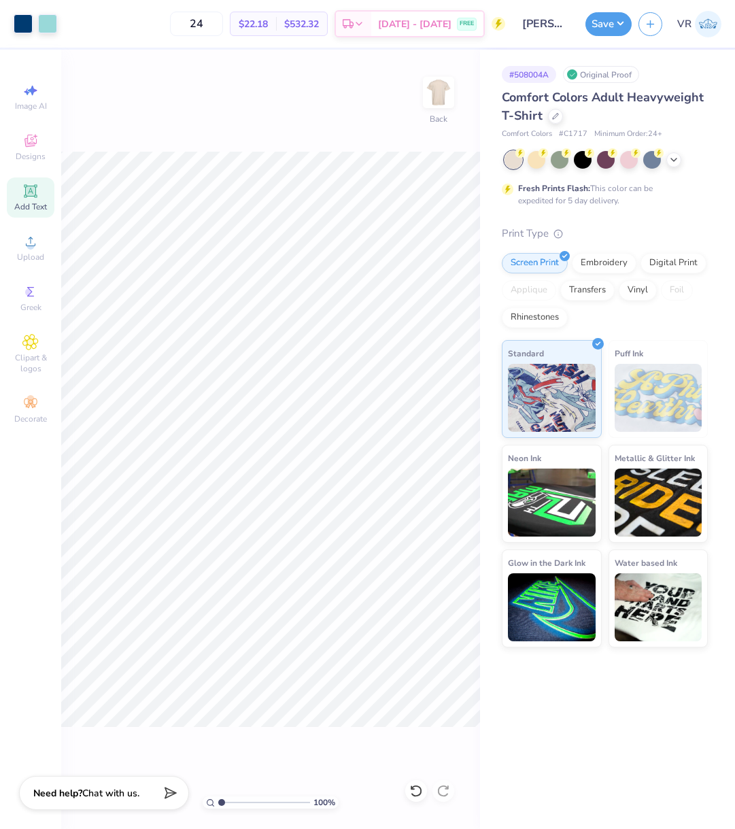
scroll to position [180, 0]
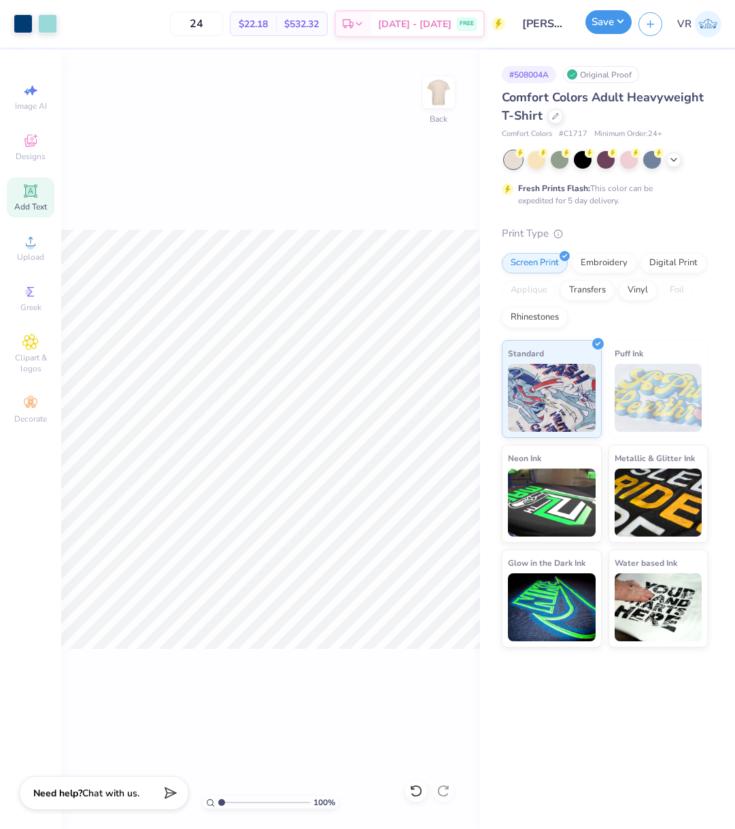
click at [597, 27] on button "Save" at bounding box center [609, 22] width 46 height 24
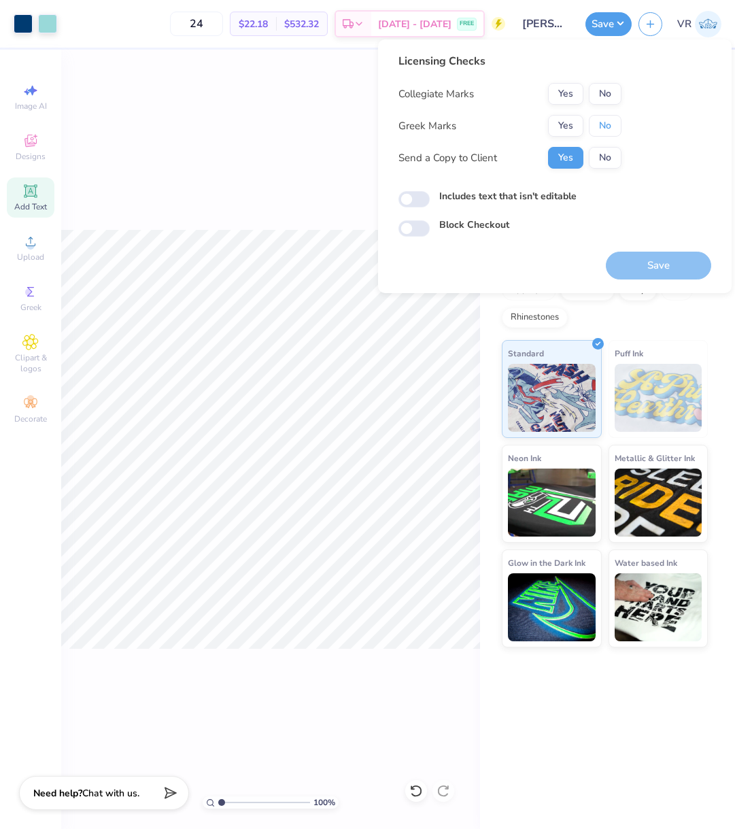
drag, startPoint x: 604, startPoint y: 131, endPoint x: 606, endPoint y: 107, distance: 23.2
click at [604, 130] on button "No" at bounding box center [605, 126] width 33 height 22
click at [605, 92] on button "No" at bounding box center [605, 94] width 33 height 22
click at [650, 263] on button "Save" at bounding box center [658, 266] width 105 height 28
